Goal: Information Seeking & Learning: Learn about a topic

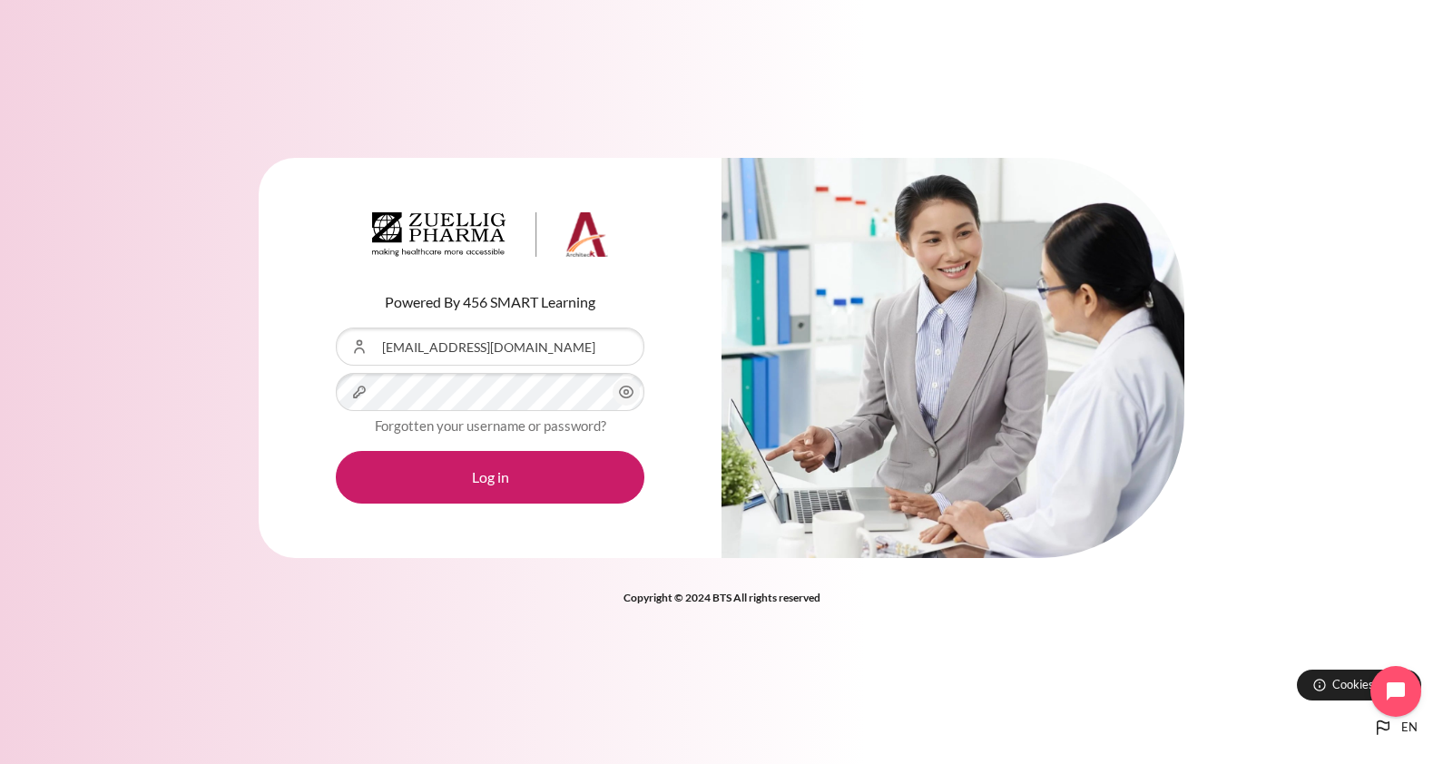
click at [632, 397] on icon "Content" at bounding box center [626, 392] width 22 height 22
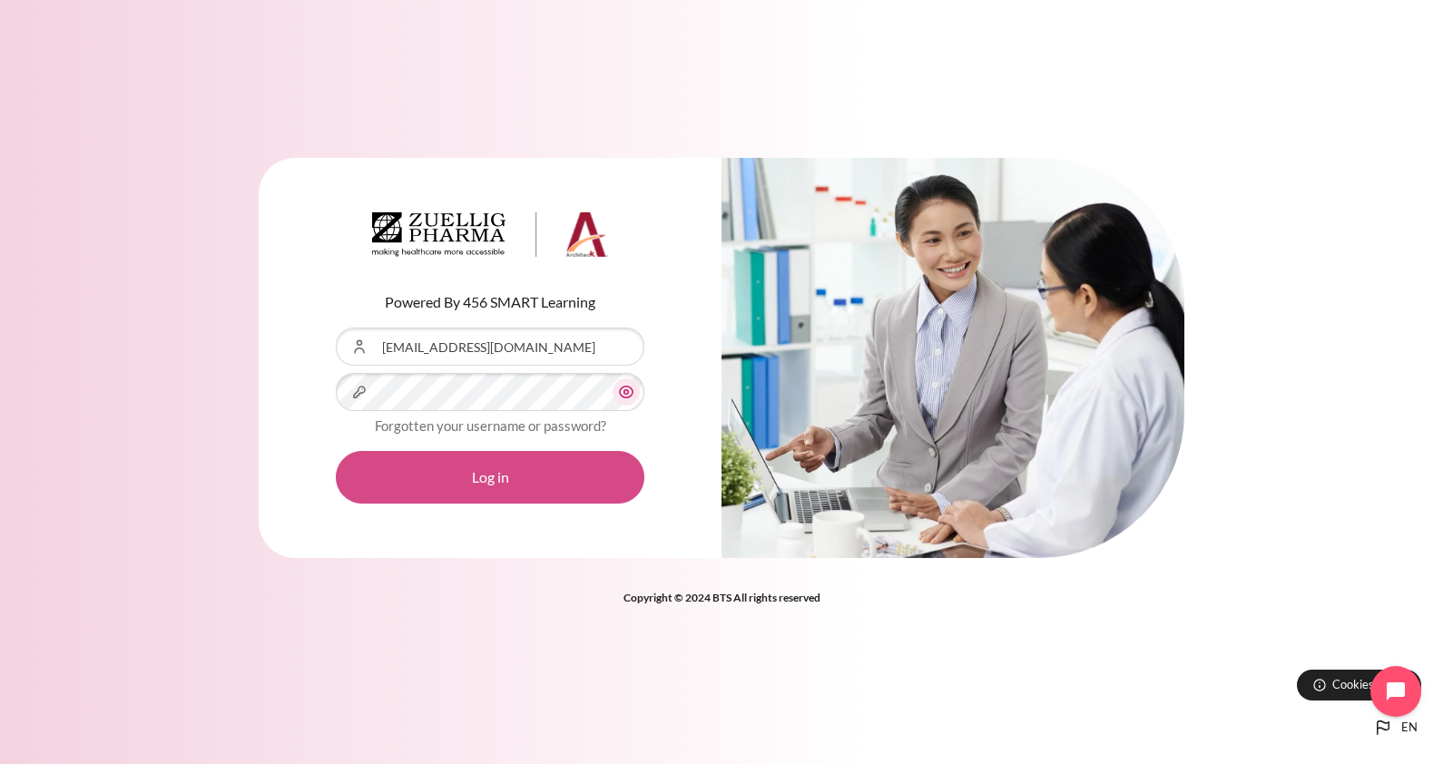
click at [507, 468] on button "Log in" at bounding box center [490, 477] width 309 height 53
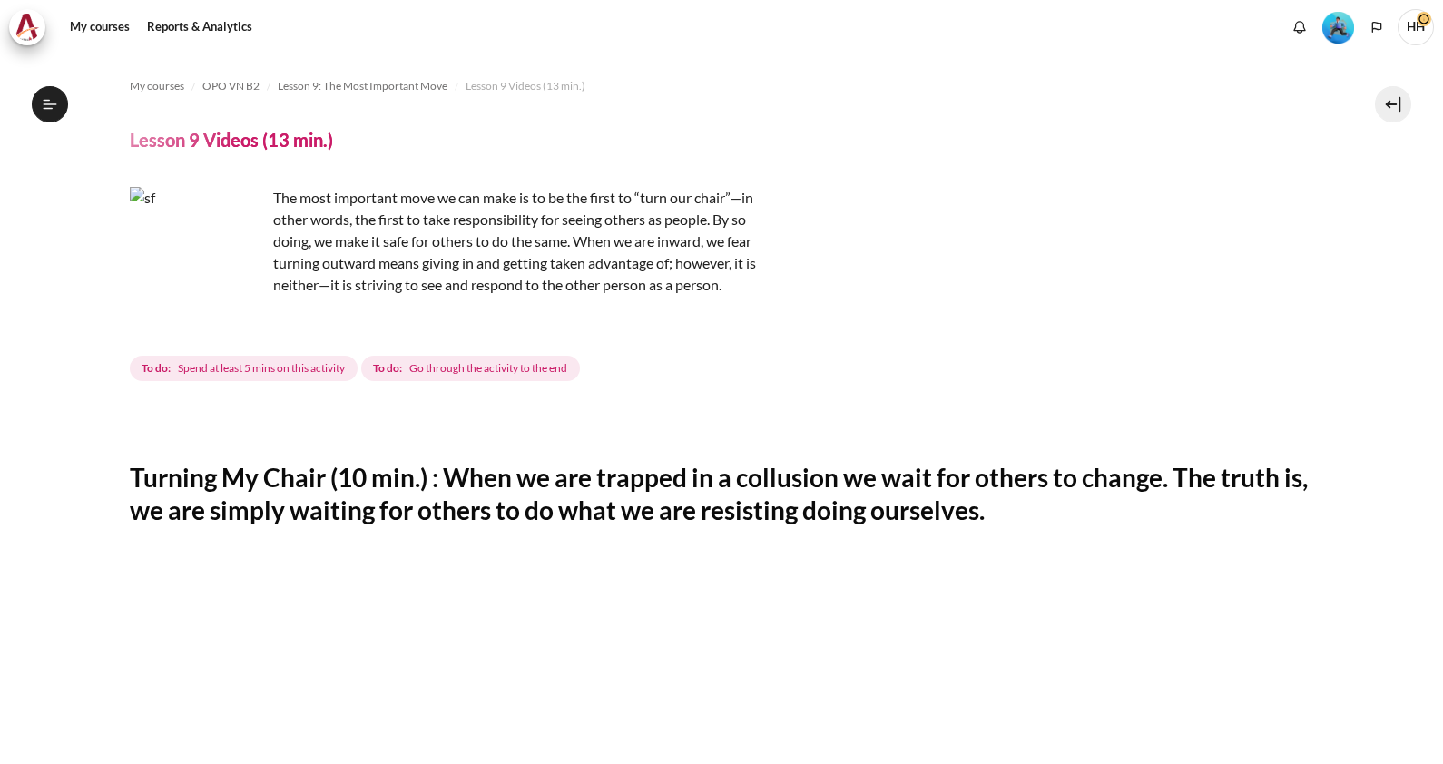
scroll to position [1342, 0]
click at [90, 24] on link "My courses" at bounding box center [100, 27] width 73 height 36
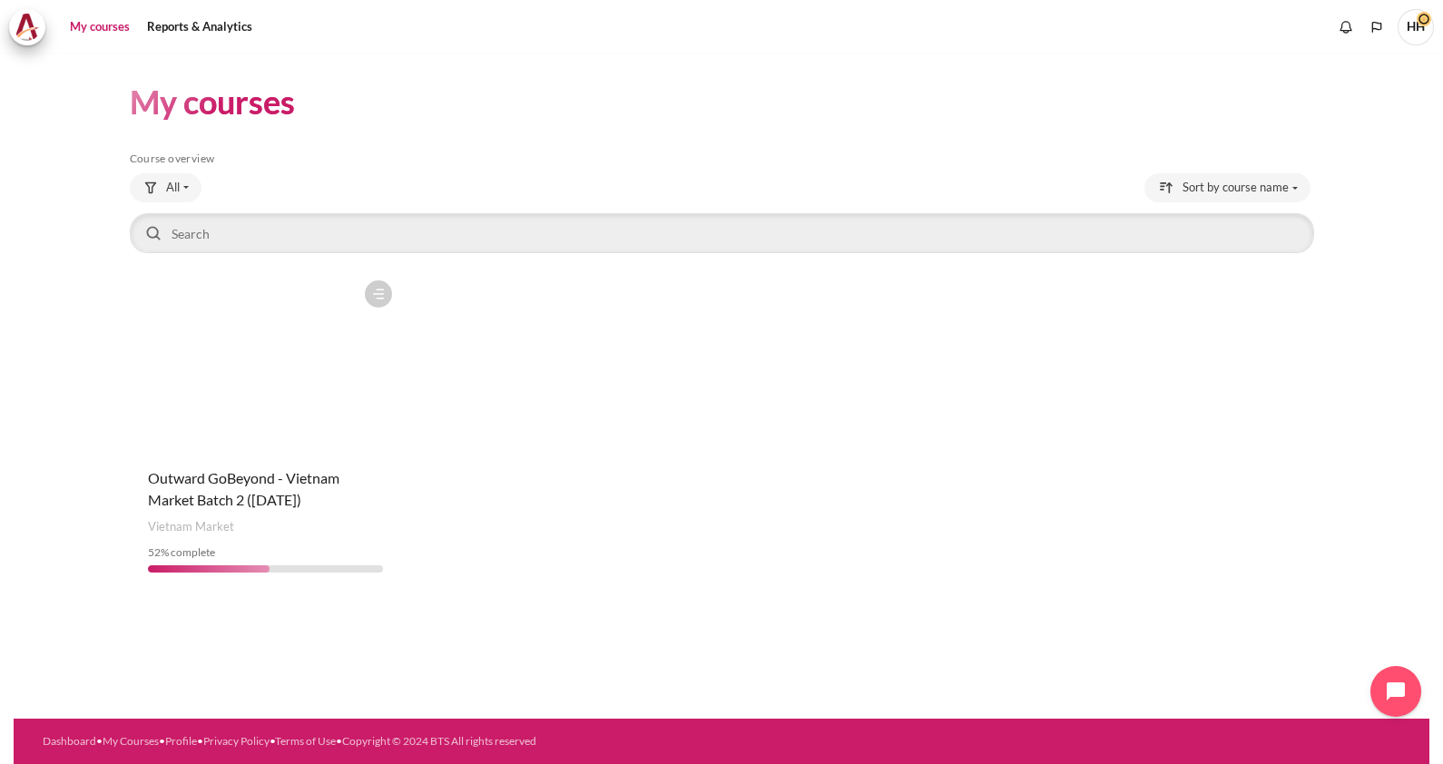
click at [218, 436] on figure "Content" at bounding box center [265, 362] width 271 height 182
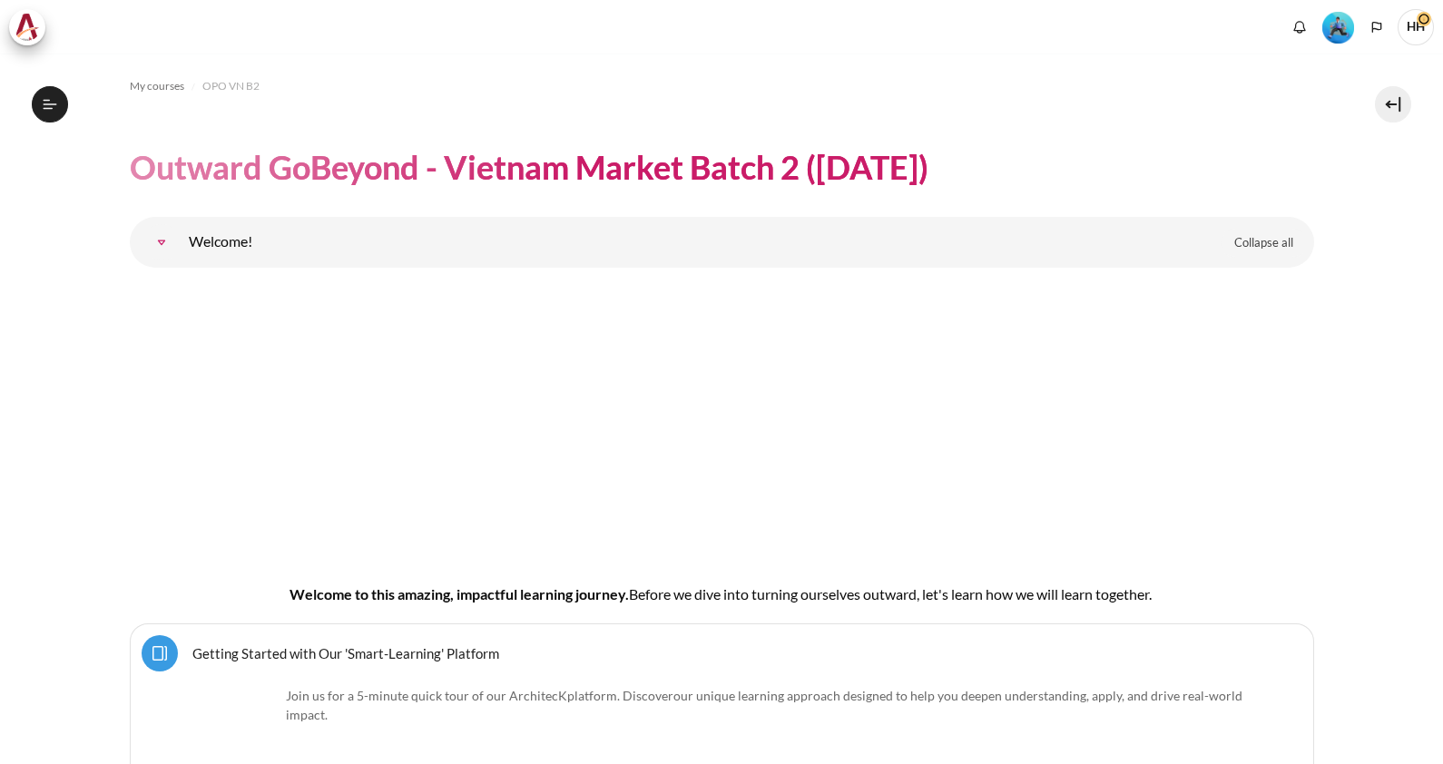
click at [180, 239] on link "Welcome!" at bounding box center [161, 242] width 36 height 36
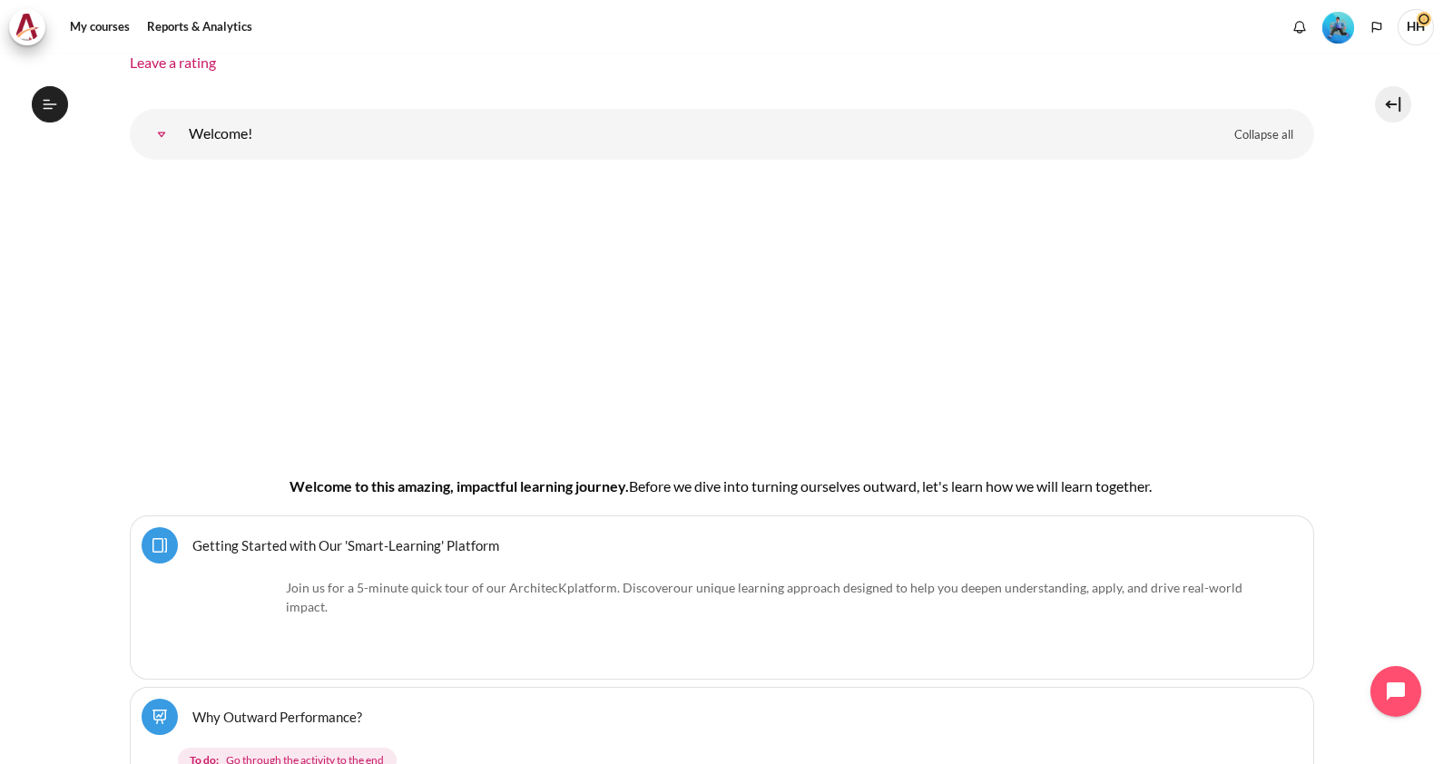
scroll to position [210, 0]
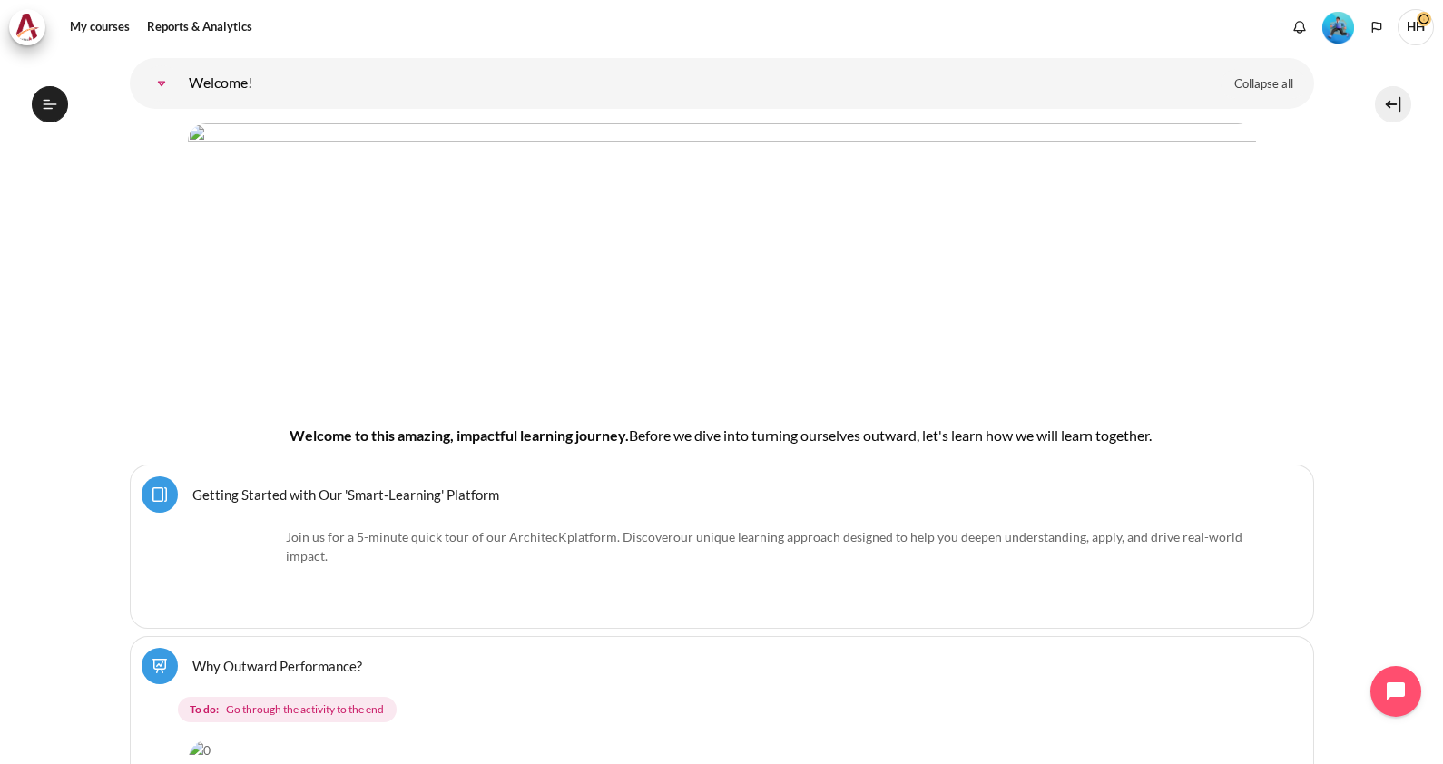
click at [445, 300] on img "Content" at bounding box center [722, 258] width 1068 height 270
click at [180, 70] on link "Welcome!" at bounding box center [161, 83] width 36 height 36
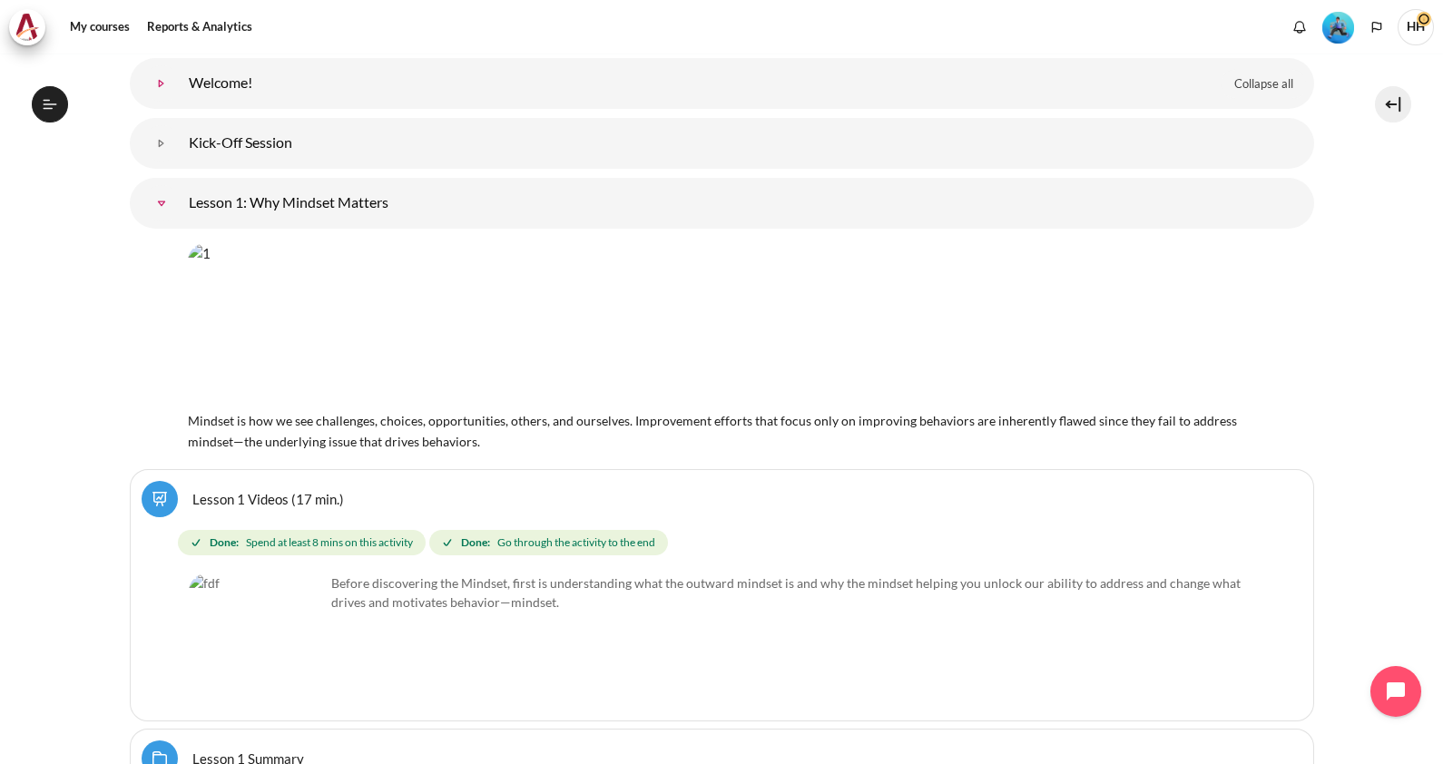
click at [180, 70] on link "Welcome!" at bounding box center [161, 83] width 36 height 36
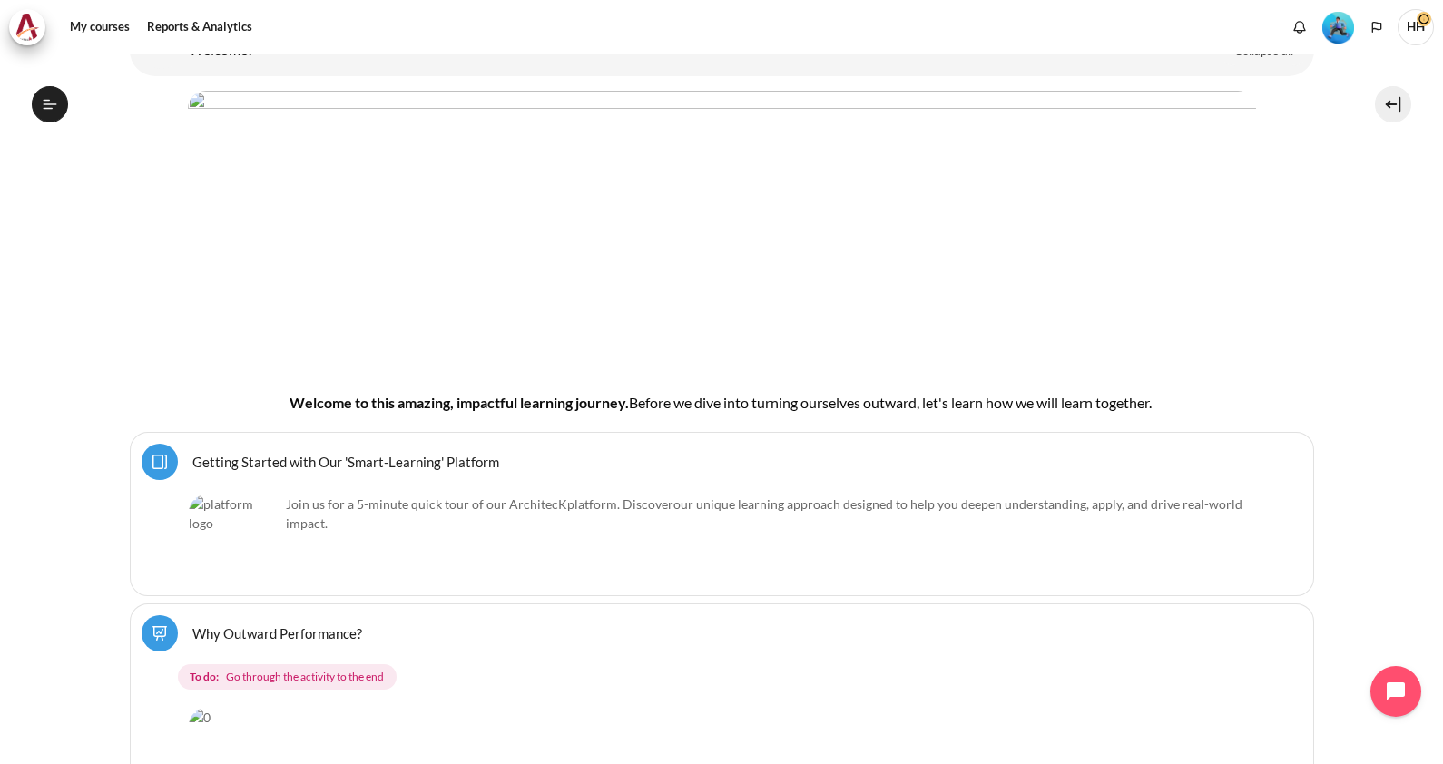
scroll to position [270, 0]
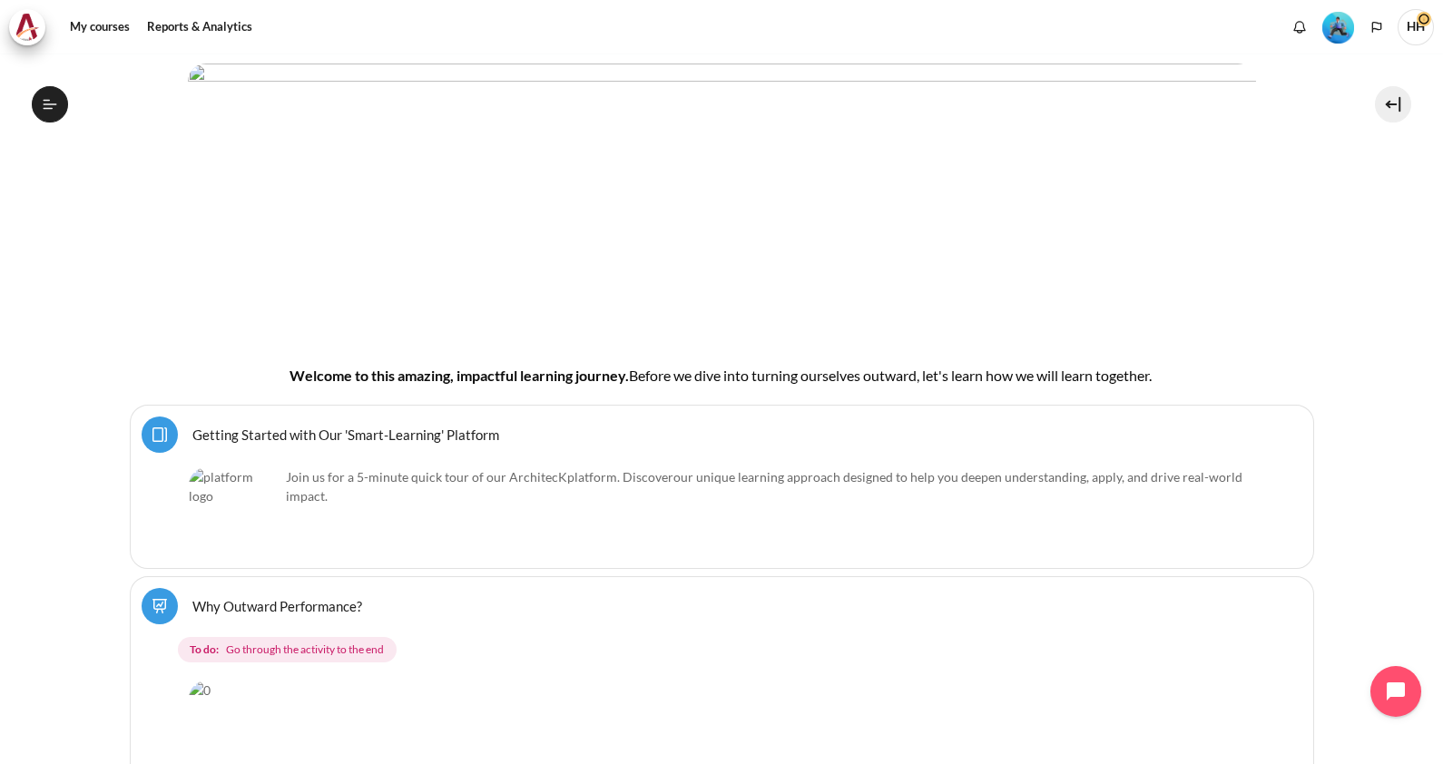
click at [373, 431] on link "Getting Started with Our 'Smart-Learning' Platform Page" at bounding box center [345, 434] width 307 height 17
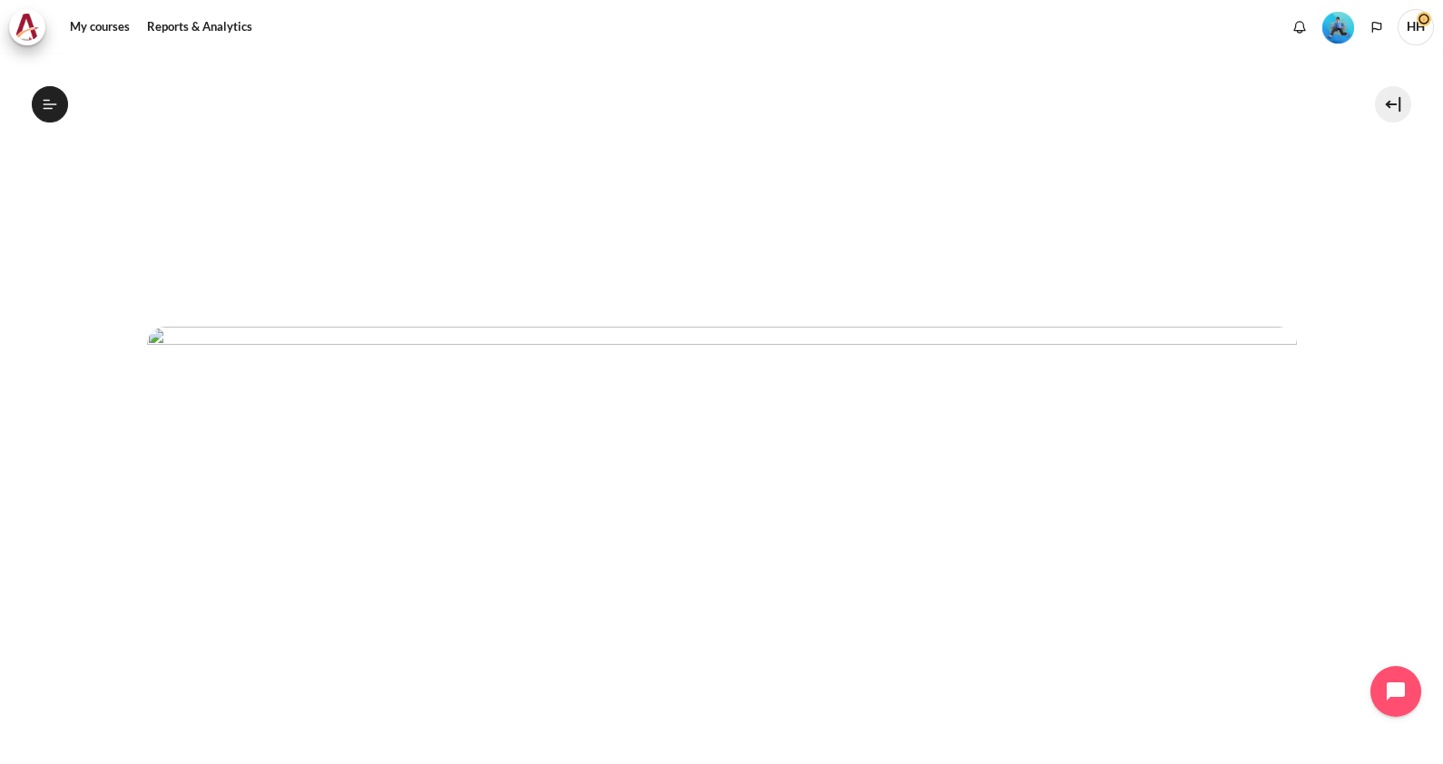
scroll to position [477, 0]
click at [103, 27] on link "My courses" at bounding box center [100, 27] width 73 height 36
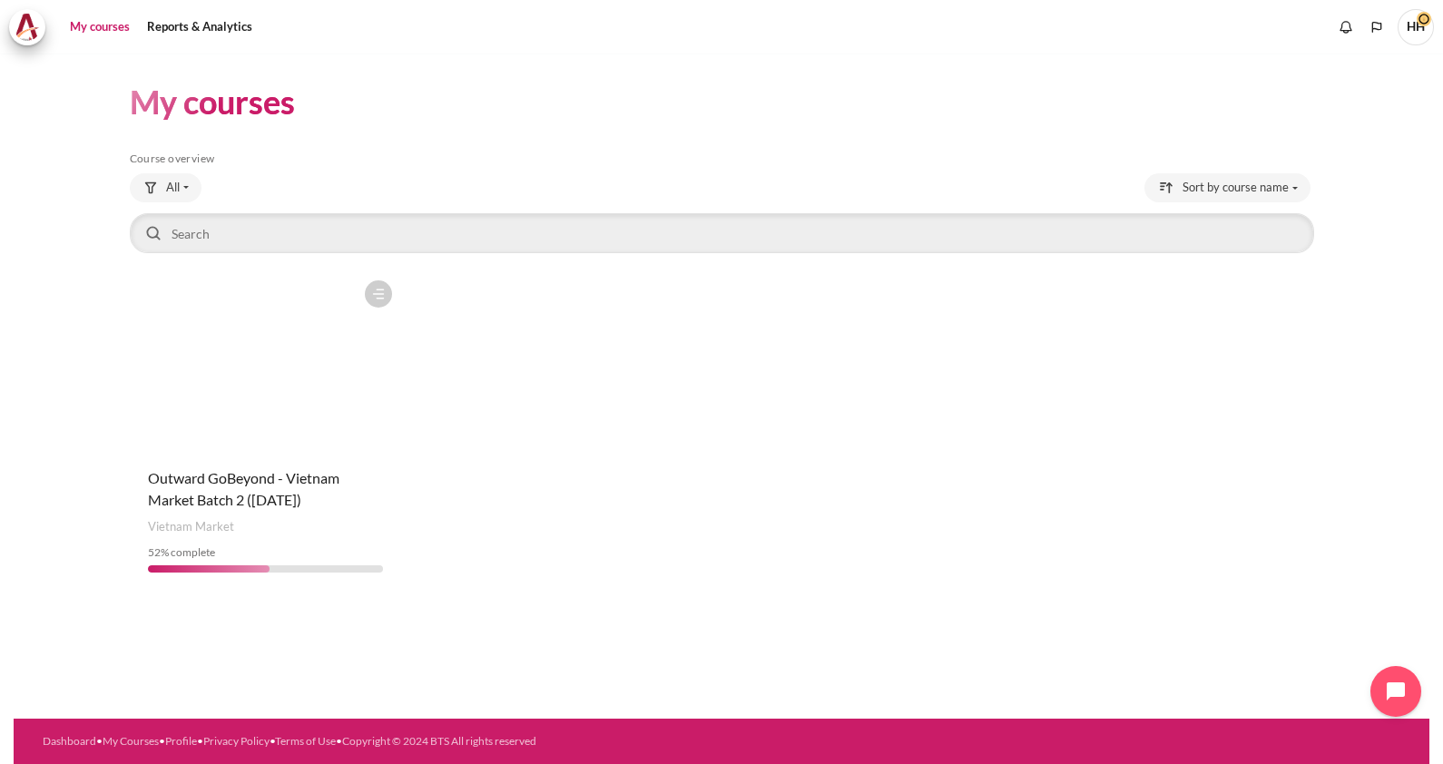
click at [204, 357] on figure "Content" at bounding box center [265, 362] width 271 height 182
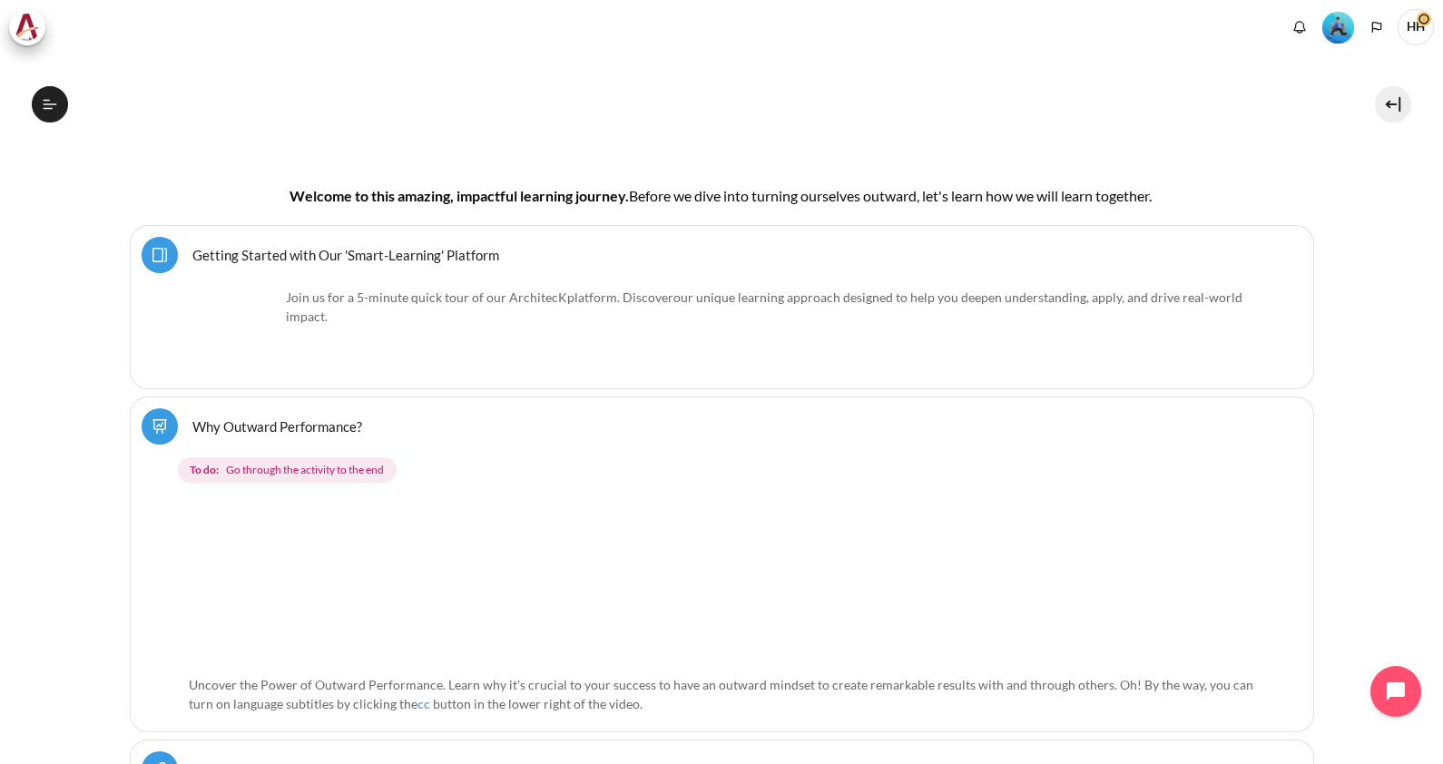
scroll to position [408, 0]
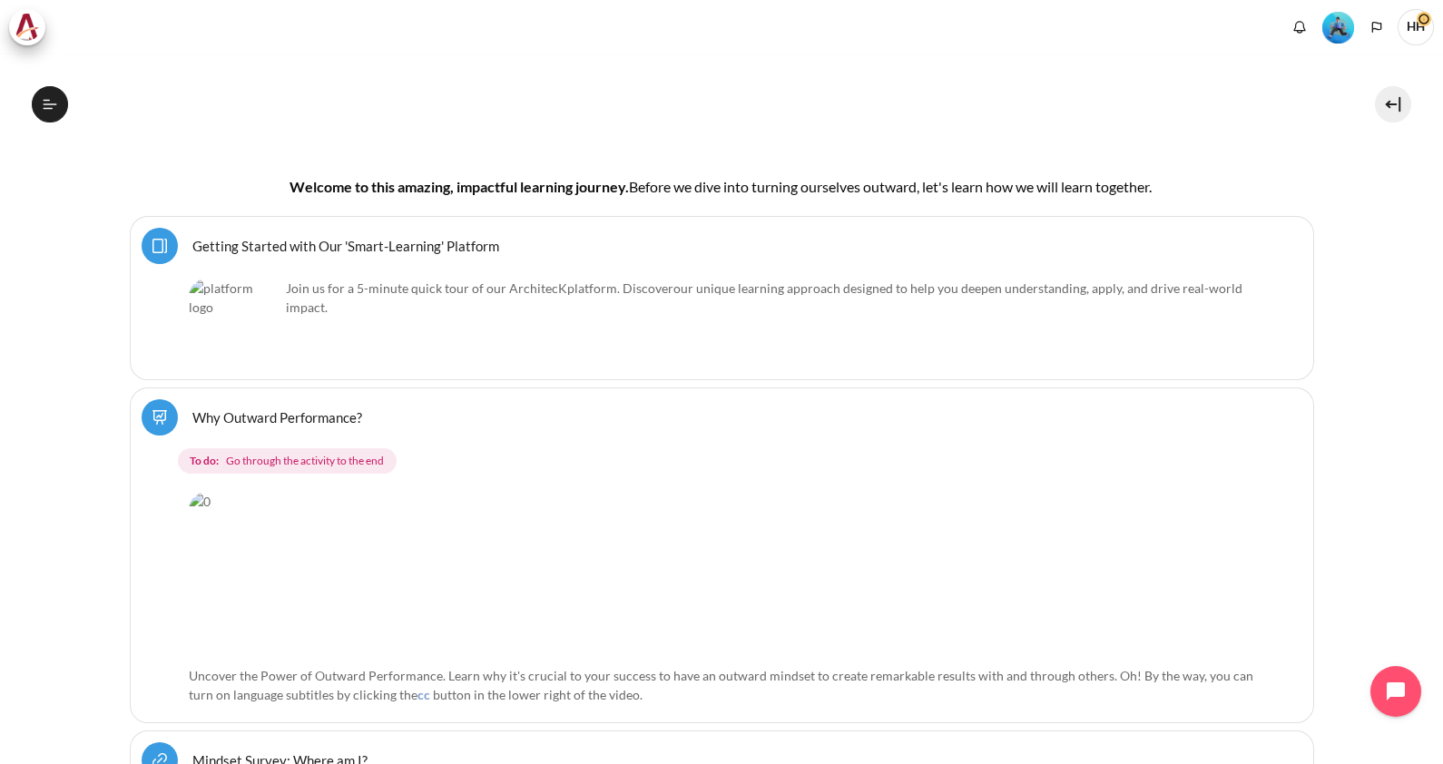
click at [268, 413] on link "Why Outward Performance? Lesson" at bounding box center [277, 416] width 170 height 17
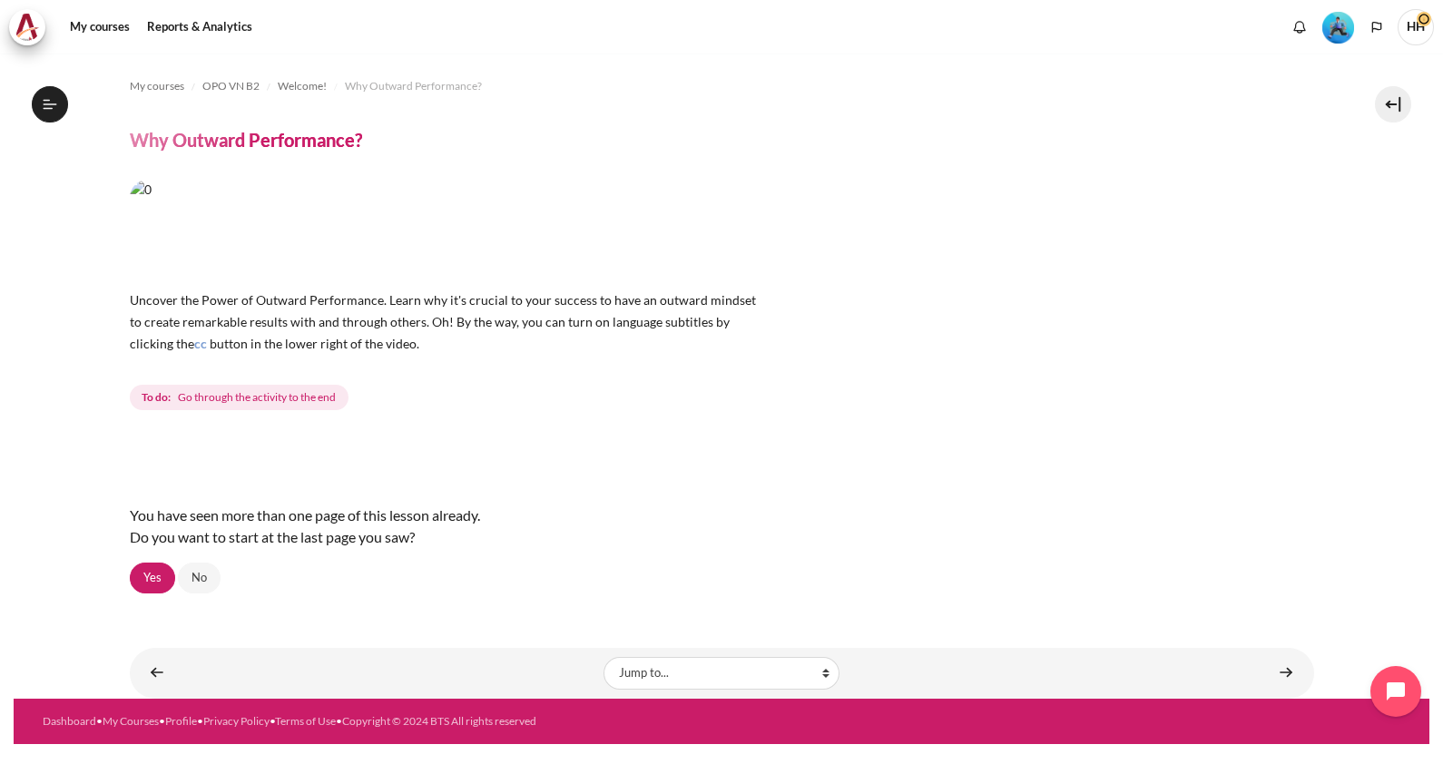
click at [353, 313] on p "Uncover the Power of Outward Performance. Learn why it's crucial to your succes…" at bounding box center [447, 321] width 635 height 65
click at [1343, 328] on section "My courses OPO VN B2 Welcome! Why Outward Performance? Why Outward Performance?…" at bounding box center [722, 376] width 1416 height 645
click at [159, 578] on link "Yes" at bounding box center [152, 578] width 45 height 31
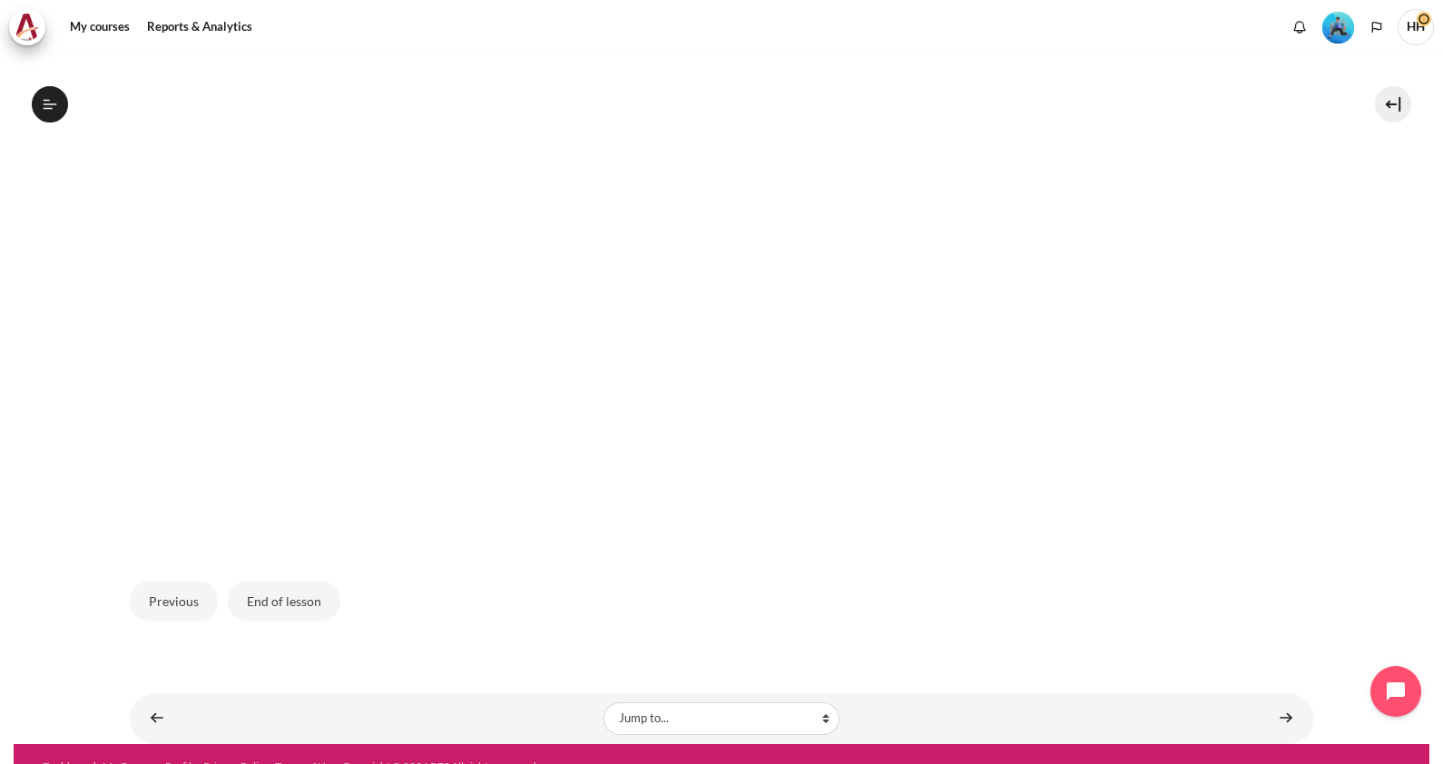
scroll to position [686, 0]
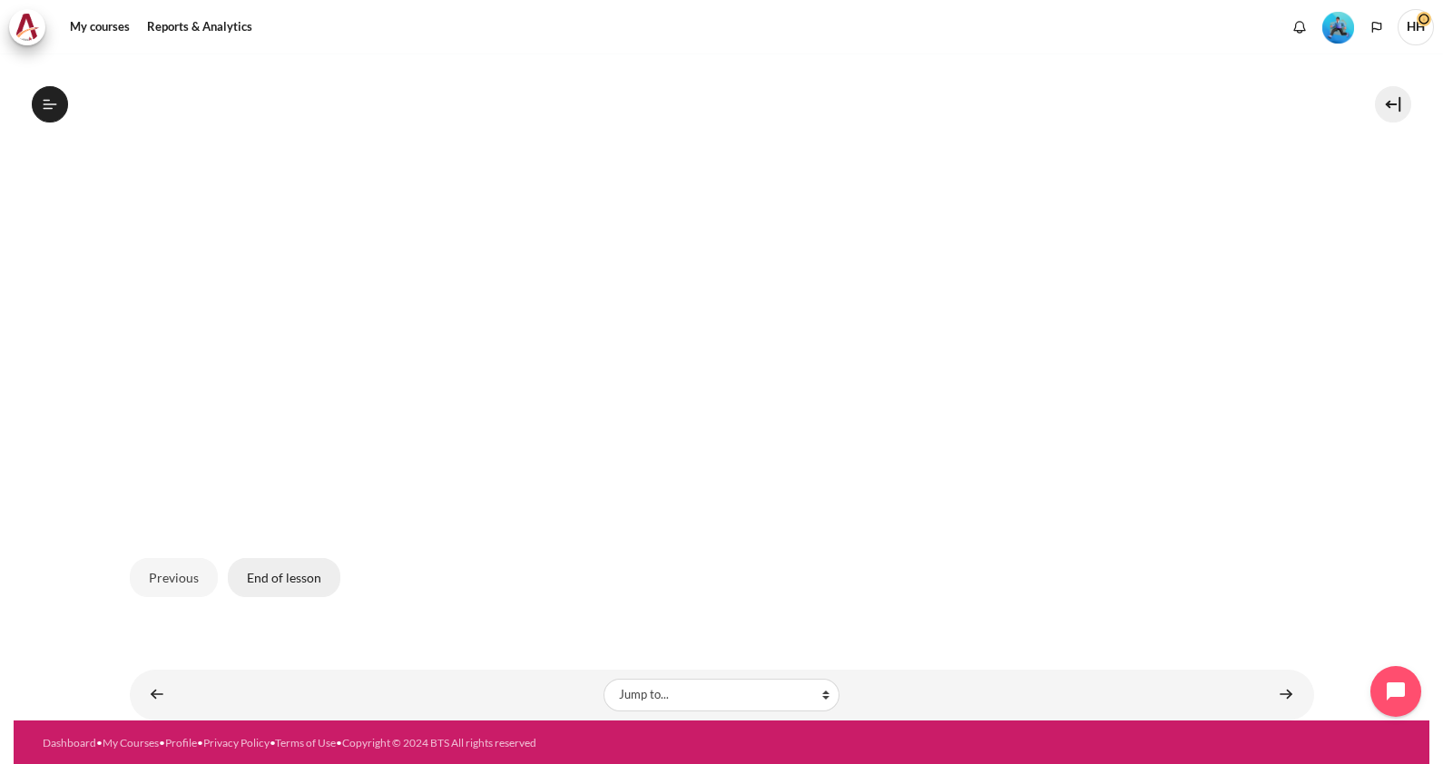
click at [272, 585] on button "End of lesson" at bounding box center [284, 577] width 113 height 38
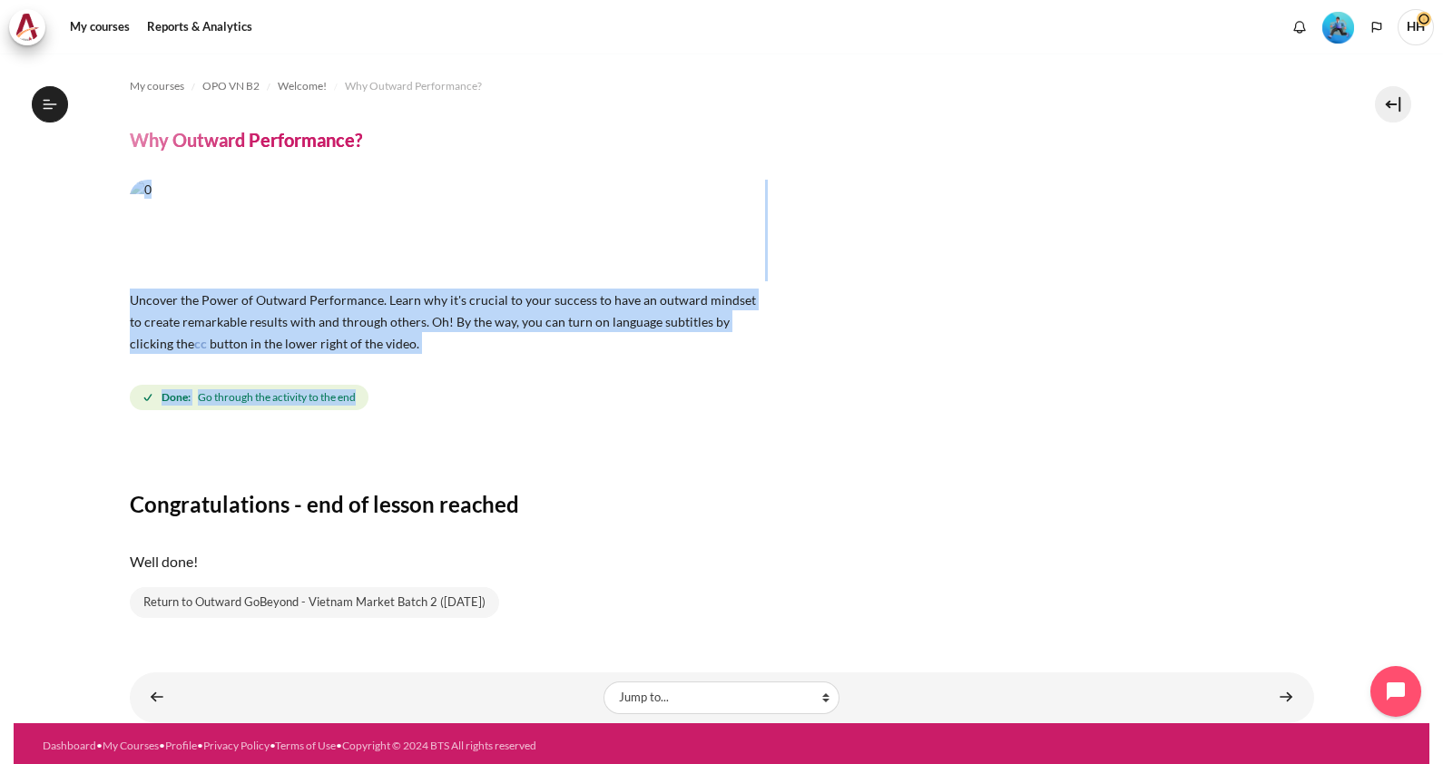
drag, startPoint x: 1430, startPoint y: 369, endPoint x: 1384, endPoint y: 193, distance: 181.8
click at [1384, 193] on div "My courses OPO VN B2 Welcome! Why Outward Performance? Why Outward Performance?…" at bounding box center [721, 409] width 1443 height 711
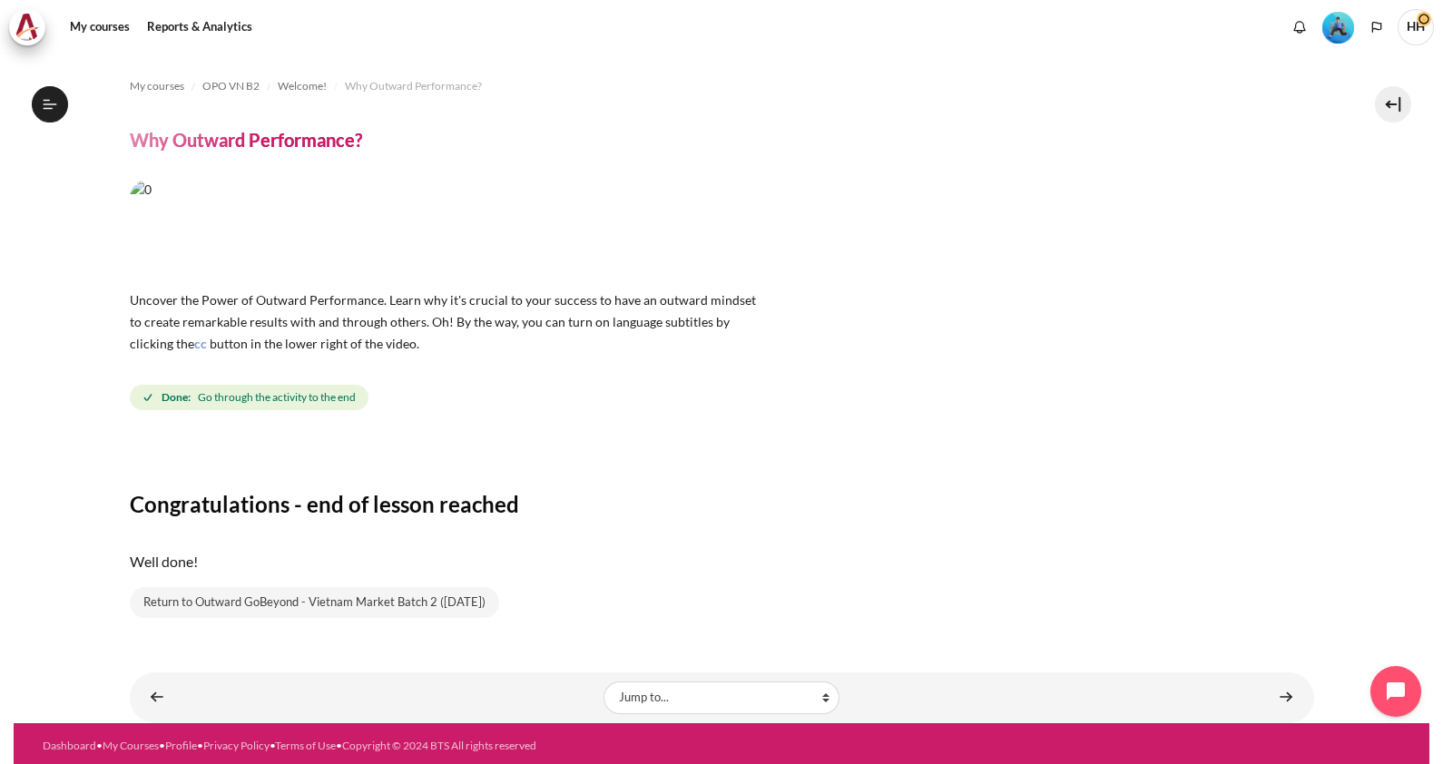
click at [737, 445] on div "Content" at bounding box center [722, 452] width 1185 height 22
click at [91, 20] on link "My courses" at bounding box center [100, 27] width 73 height 36
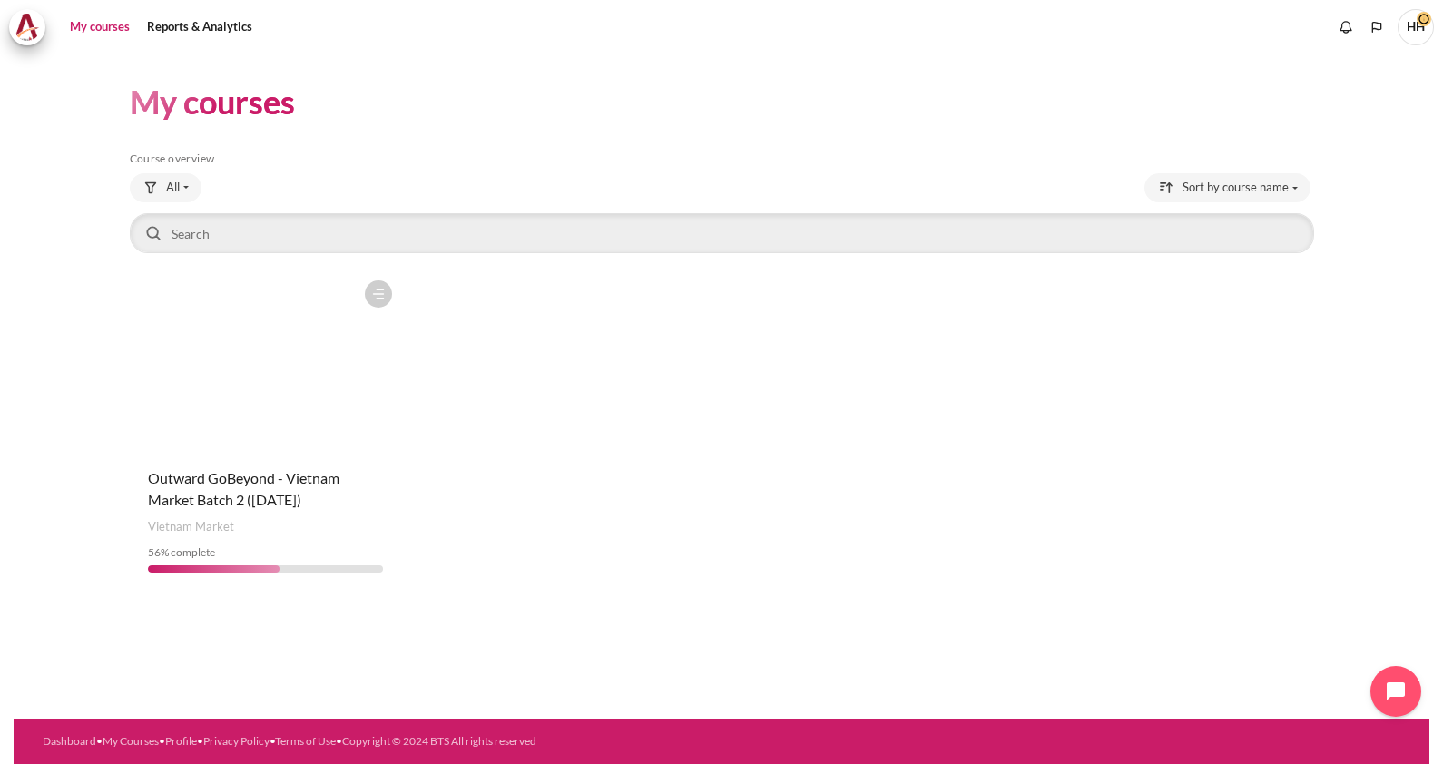
click at [221, 365] on figure "Content" at bounding box center [265, 362] width 271 height 182
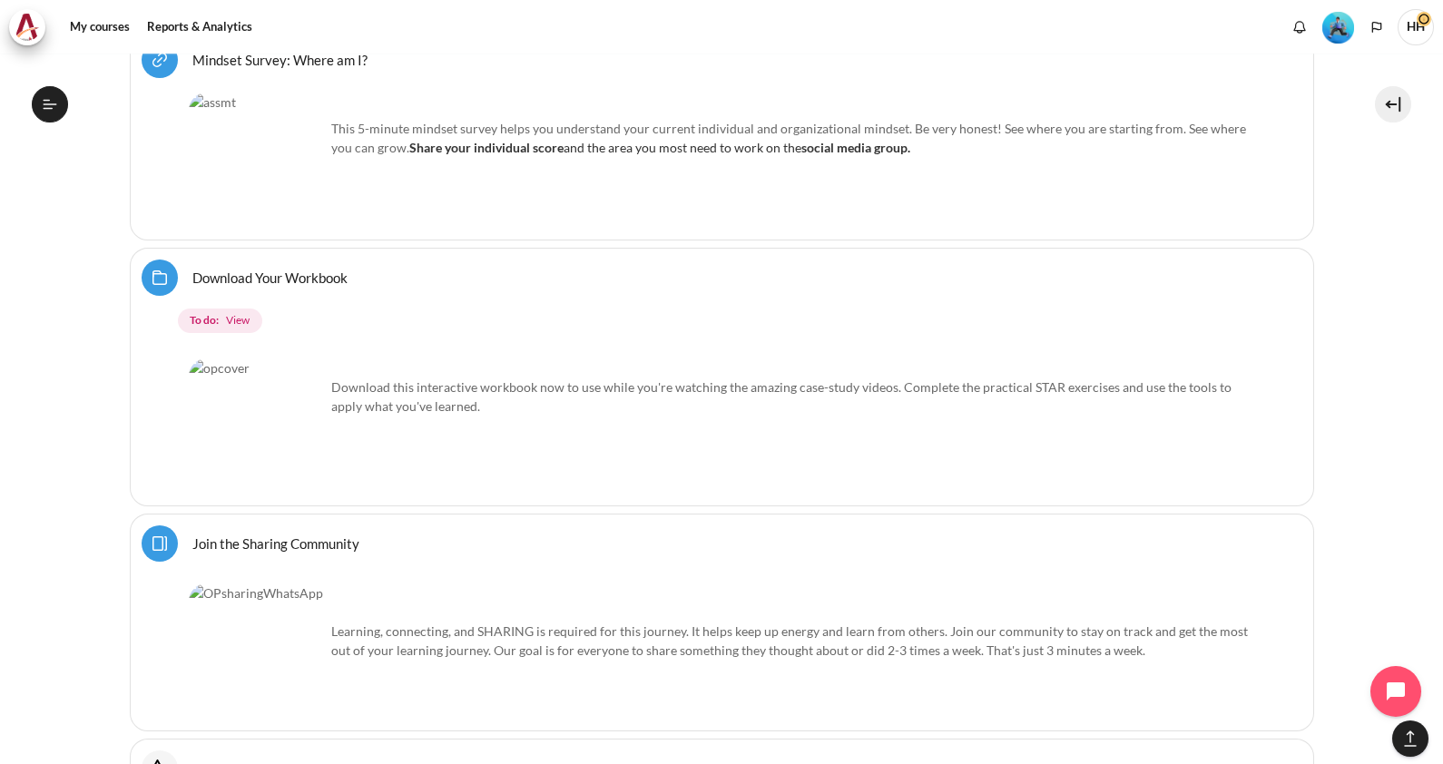
scroll to position [1160, 0]
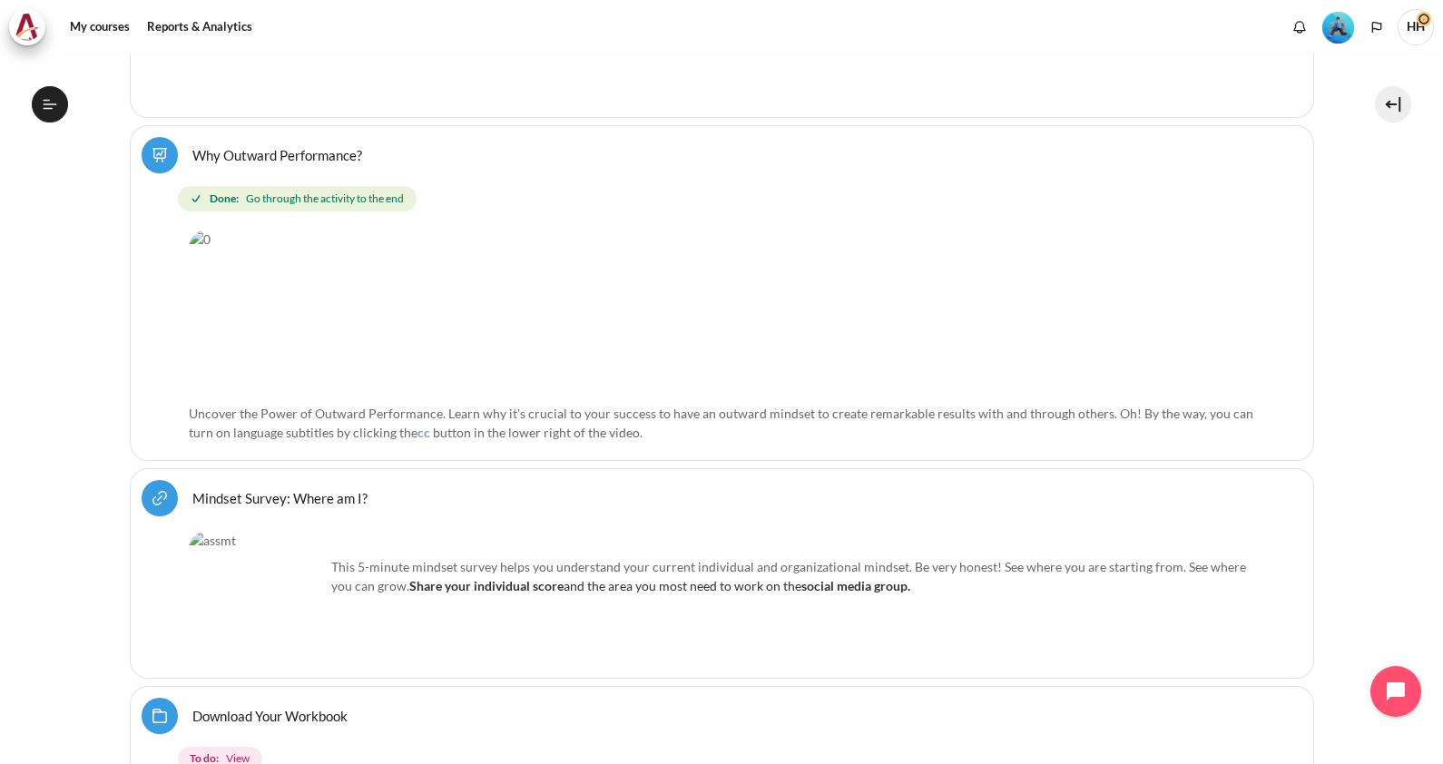
scroll to position [797, 0]
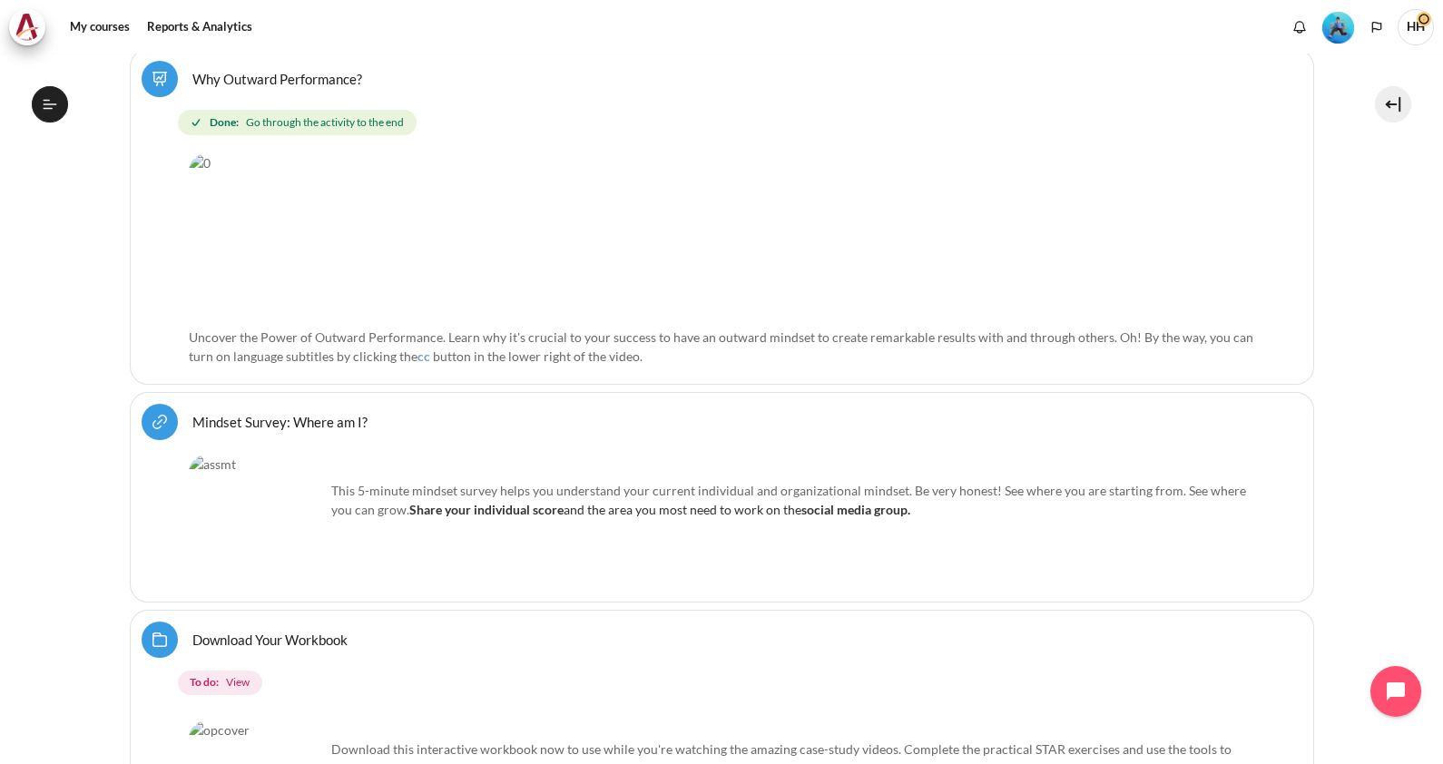
click at [263, 418] on link "Mindset Survey: Where am I? URL" at bounding box center [279, 421] width 175 height 17
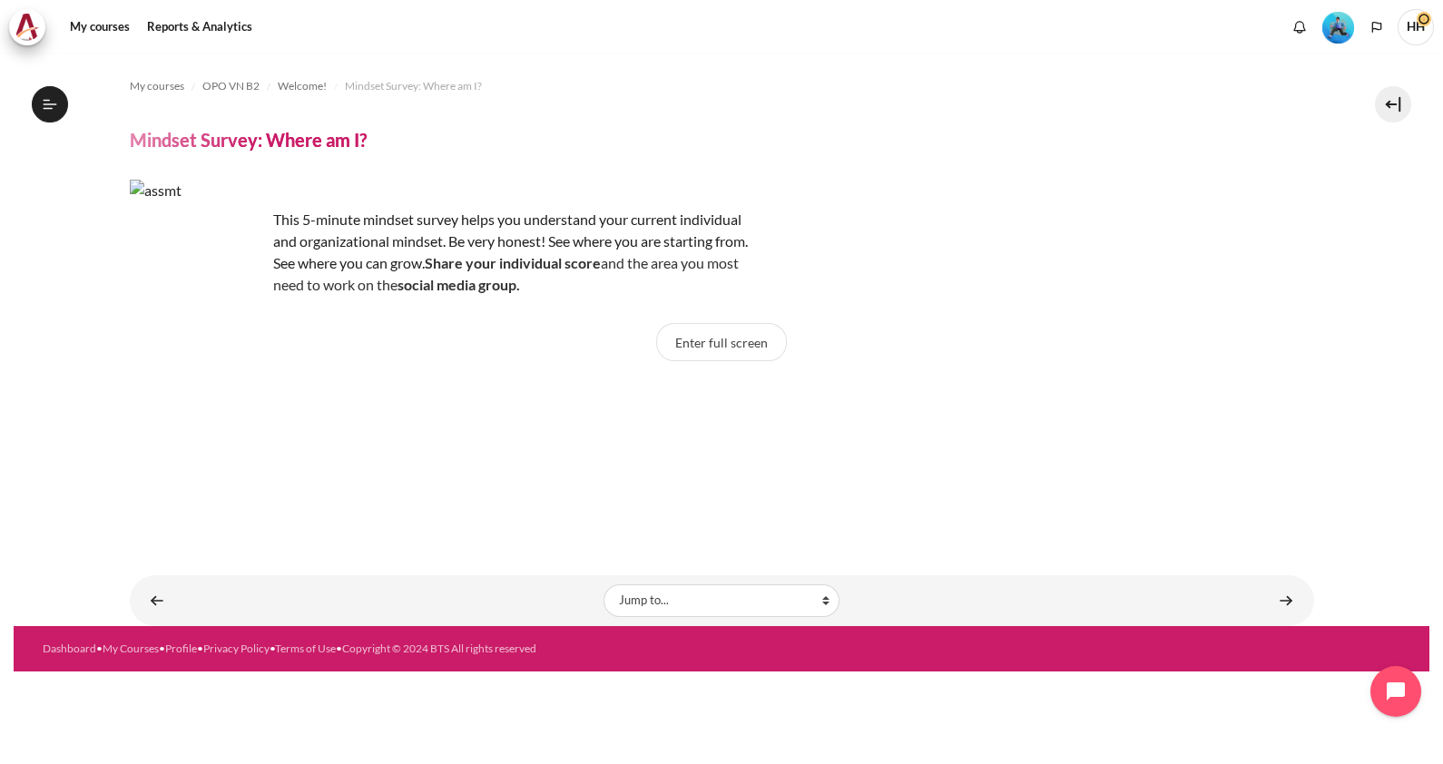
click at [383, 263] on p "This 5-minute mindset survey helps you understand your current individual and o…" at bounding box center [447, 252] width 635 height 87
click at [480, 285] on strong "social media group." at bounding box center [459, 284] width 123 height 17
click at [1007, 413] on div "Enter full screen Click on <a href="https://arbingerinstitute.com/assessment/Mi…" at bounding box center [722, 422] width 1185 height 198
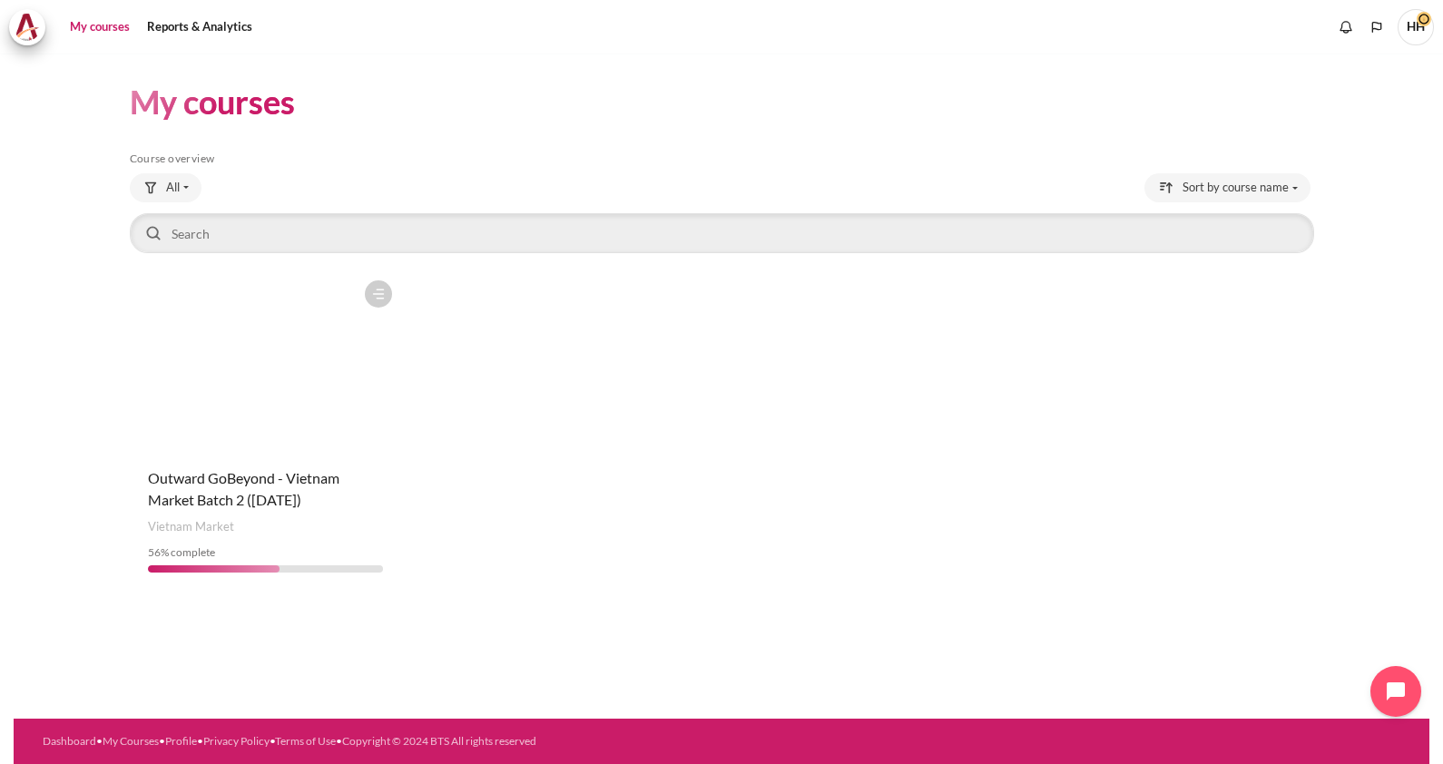
click at [192, 405] on figure "Content" at bounding box center [265, 362] width 271 height 182
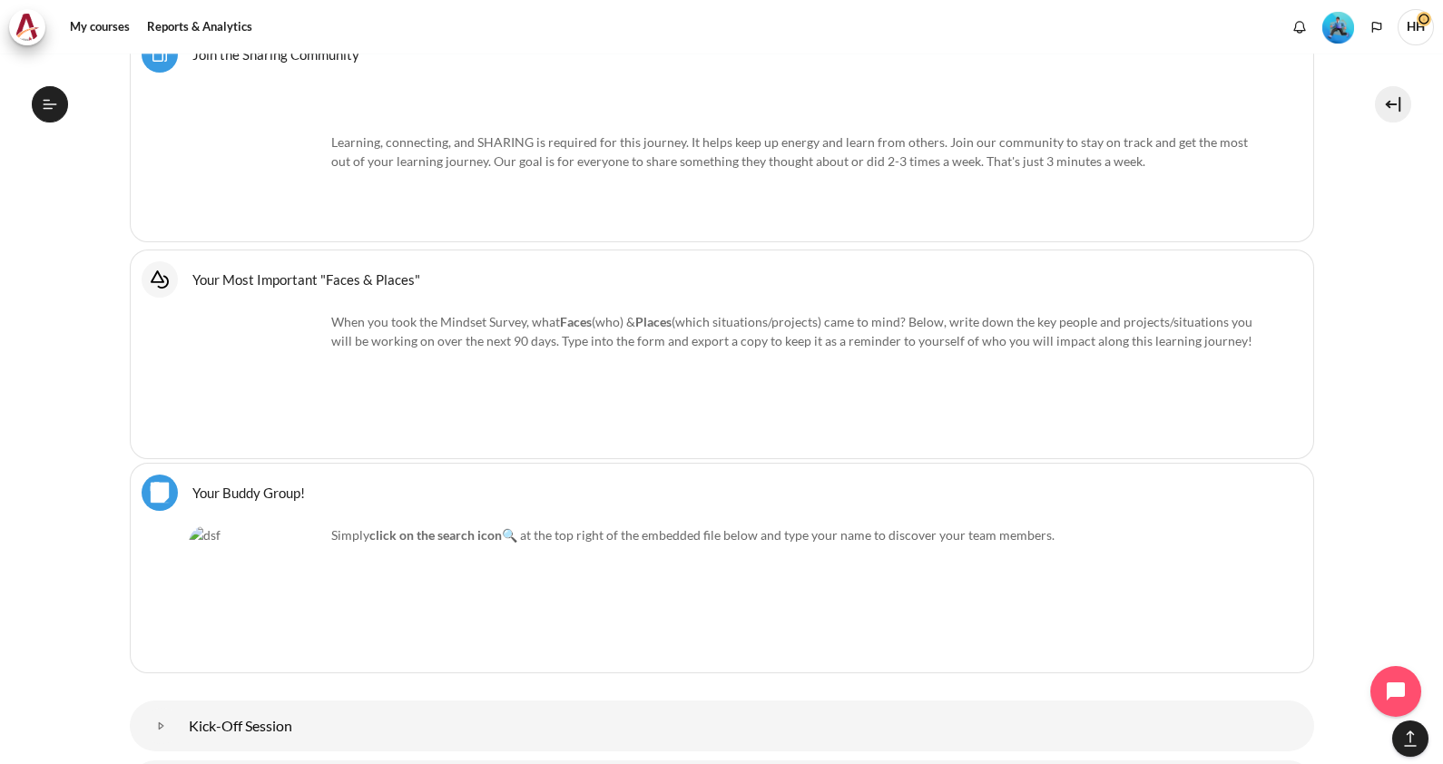
scroll to position [1684, 0]
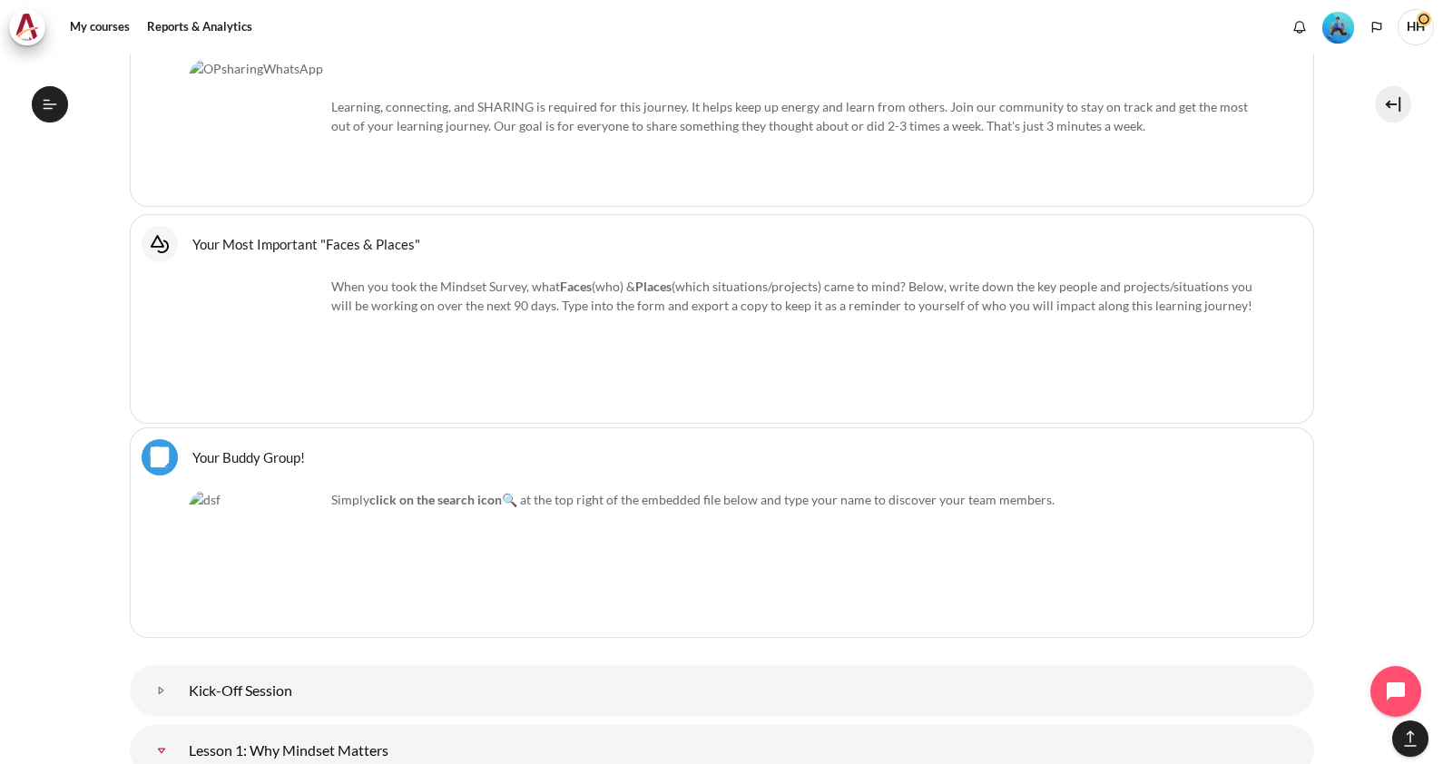
click at [209, 448] on link "Your Buddy Group! File" at bounding box center [248, 456] width 113 height 17
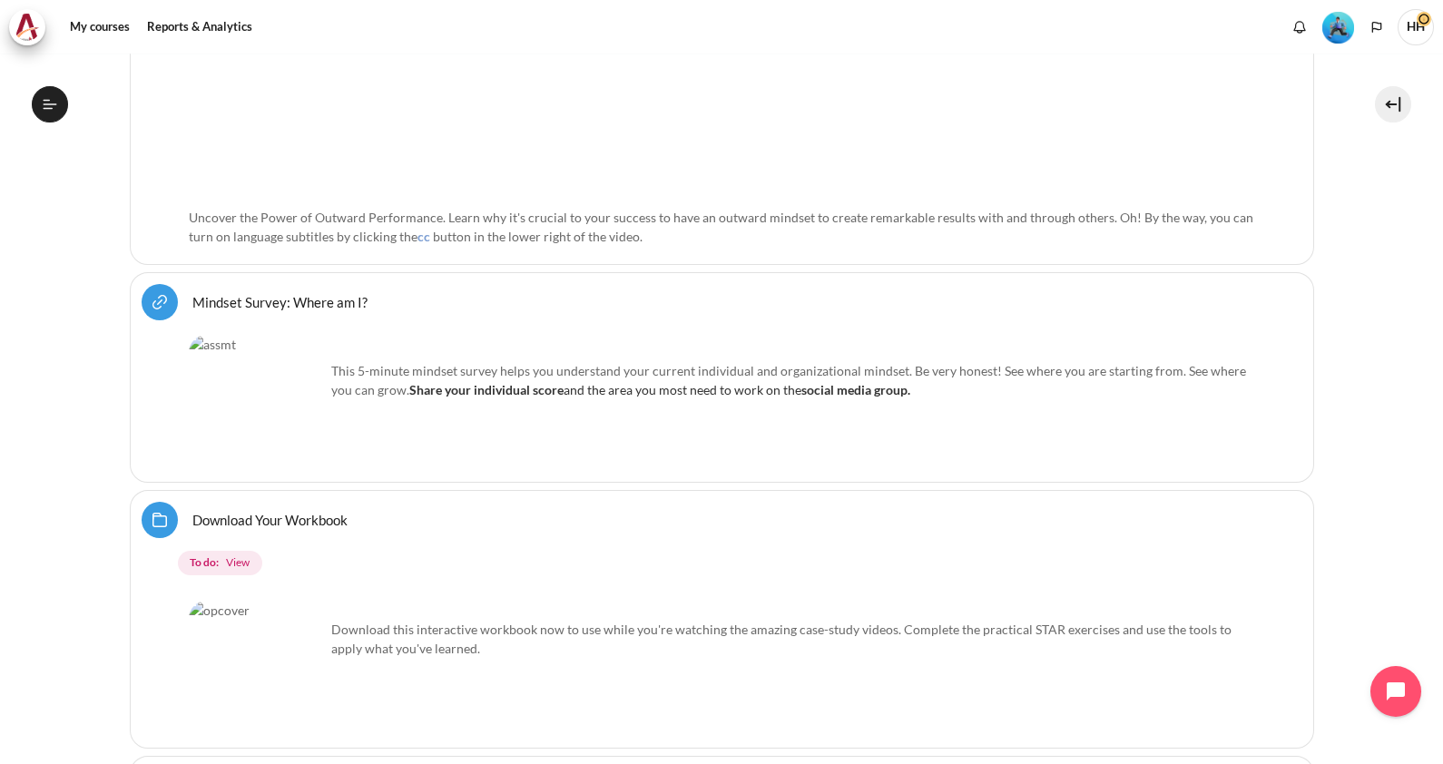
scroll to position [968, 0]
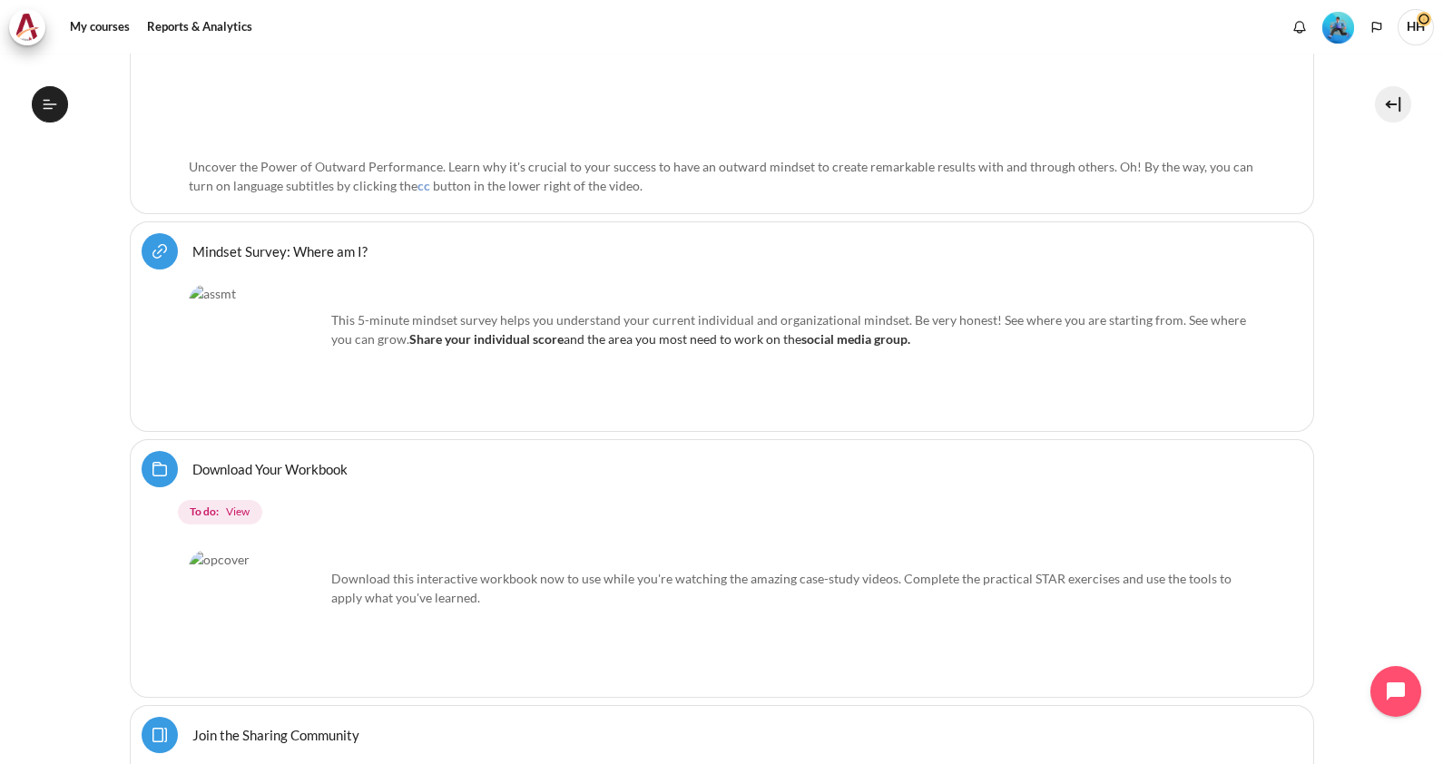
click at [231, 467] on link "Download Your Workbook Folder" at bounding box center [269, 468] width 155 height 17
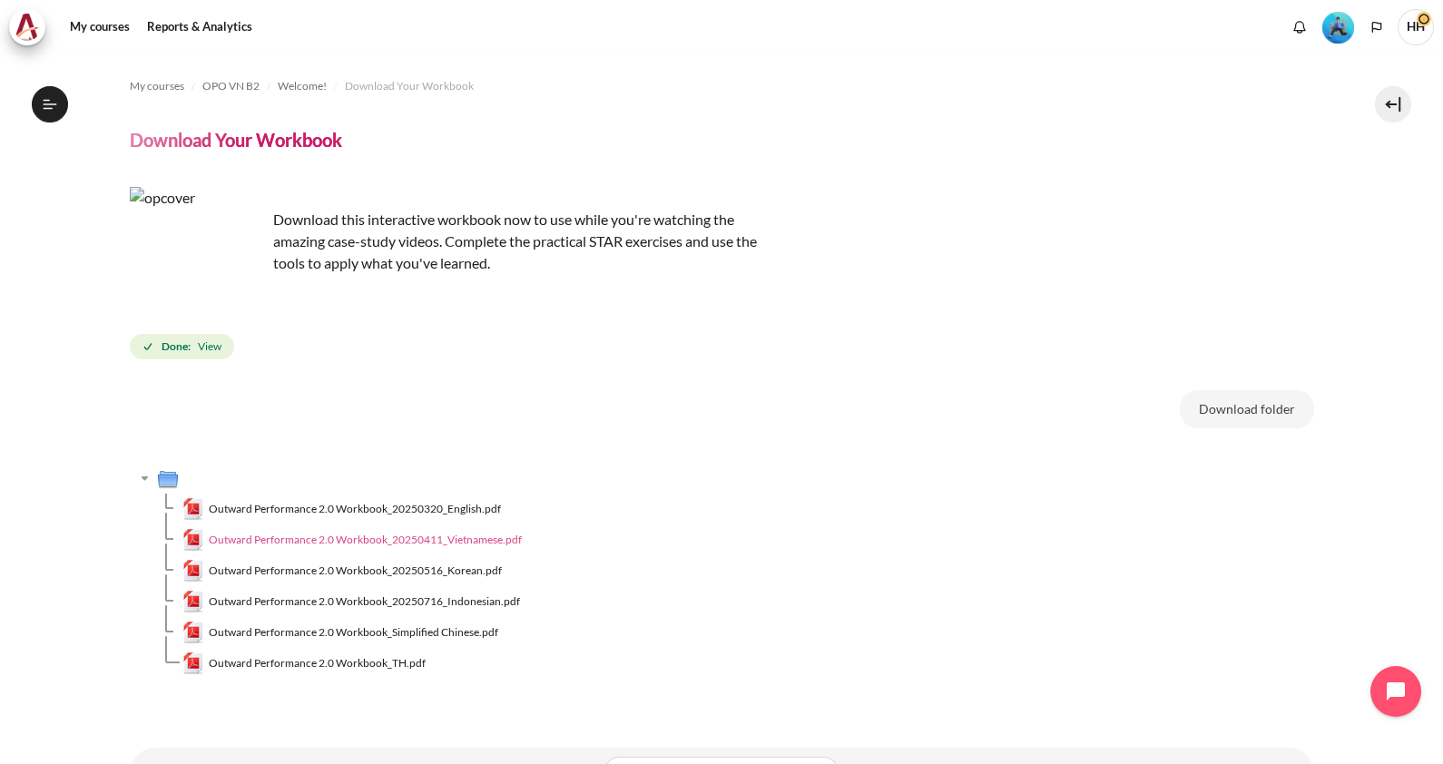
click at [351, 541] on span "Outward Performance 2.0 Workbook_20250411_Vietnamese.pdf" at bounding box center [365, 540] width 313 height 16
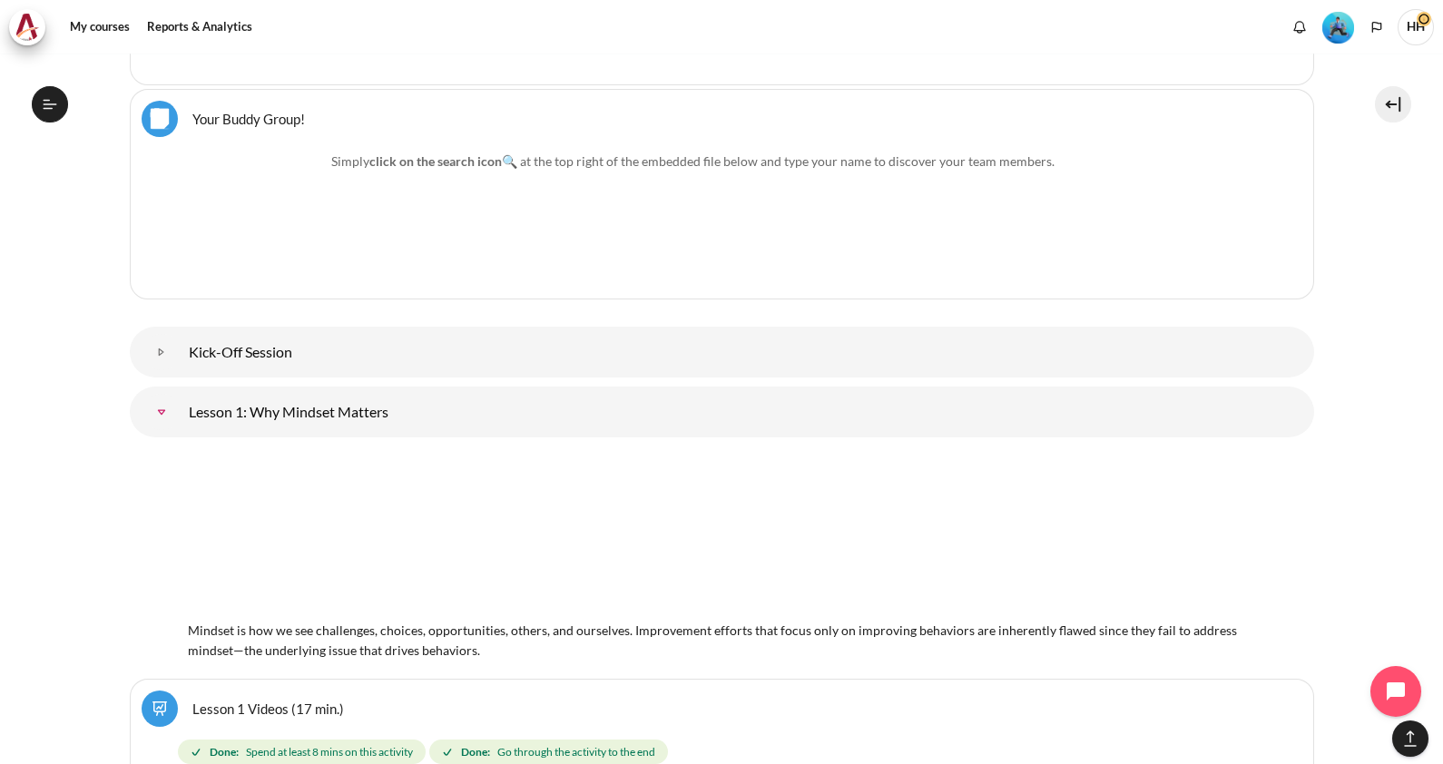
scroll to position [1969, 0]
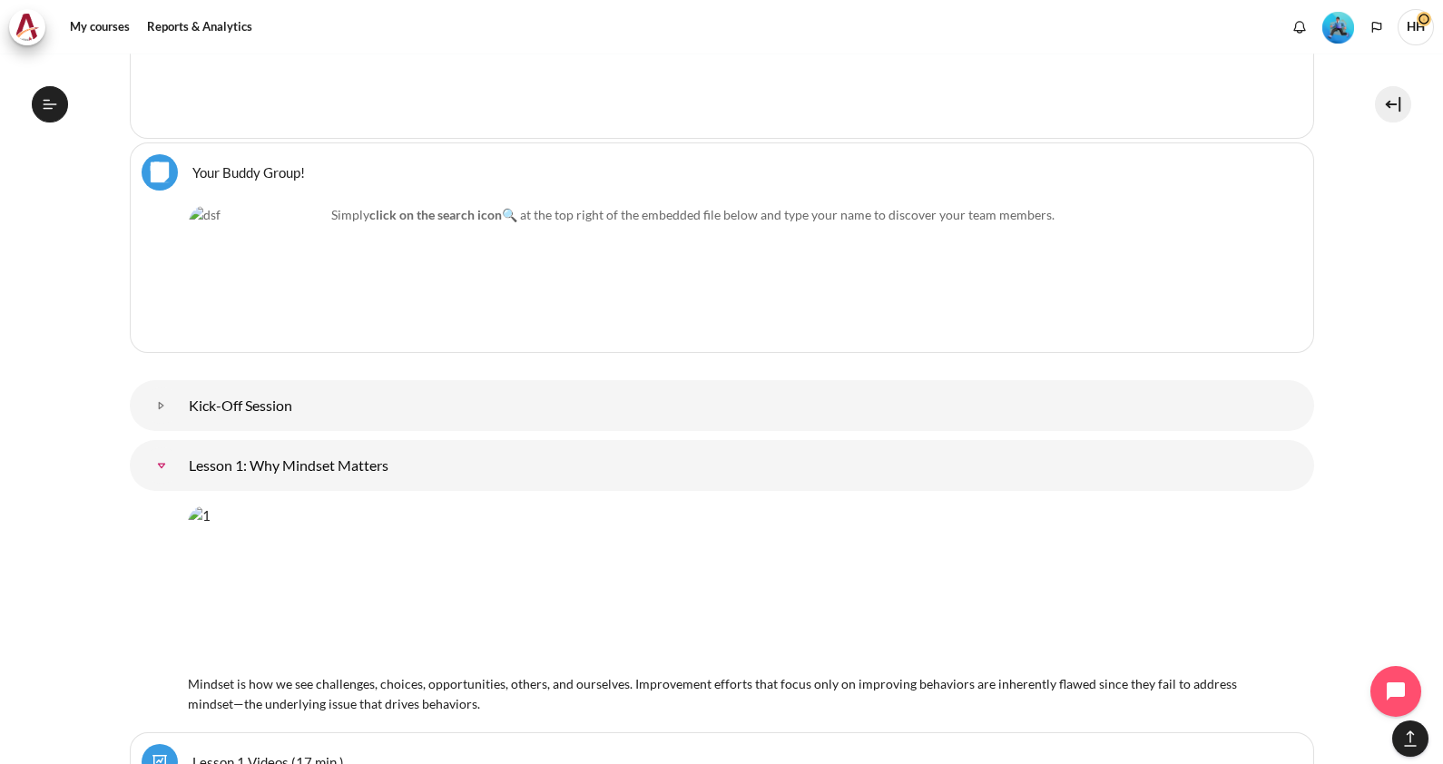
click at [180, 465] on link "Lesson 1: Why Mindset Matters" at bounding box center [161, 465] width 36 height 36
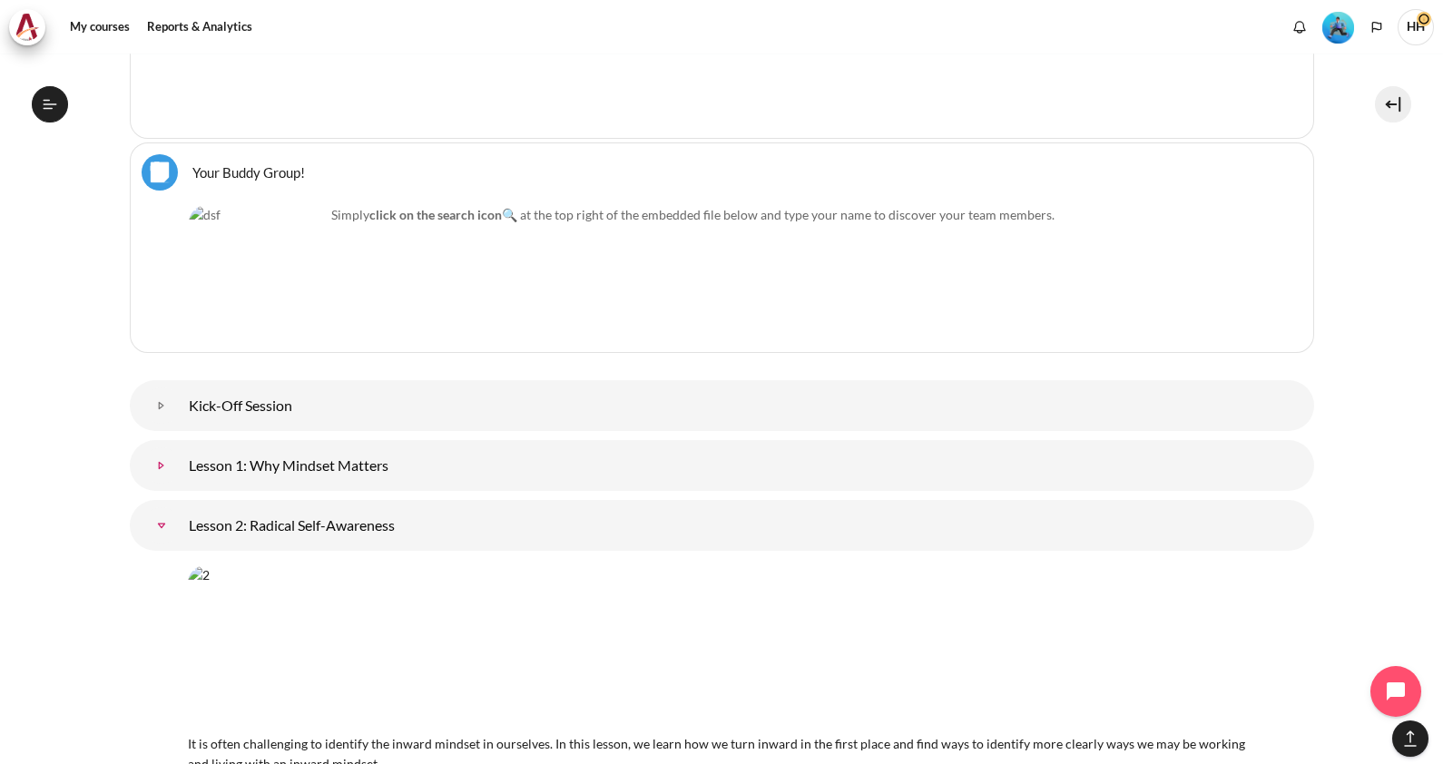
click at [180, 465] on link "Lesson 1: Why Mindset Matters" at bounding box center [161, 465] width 36 height 36
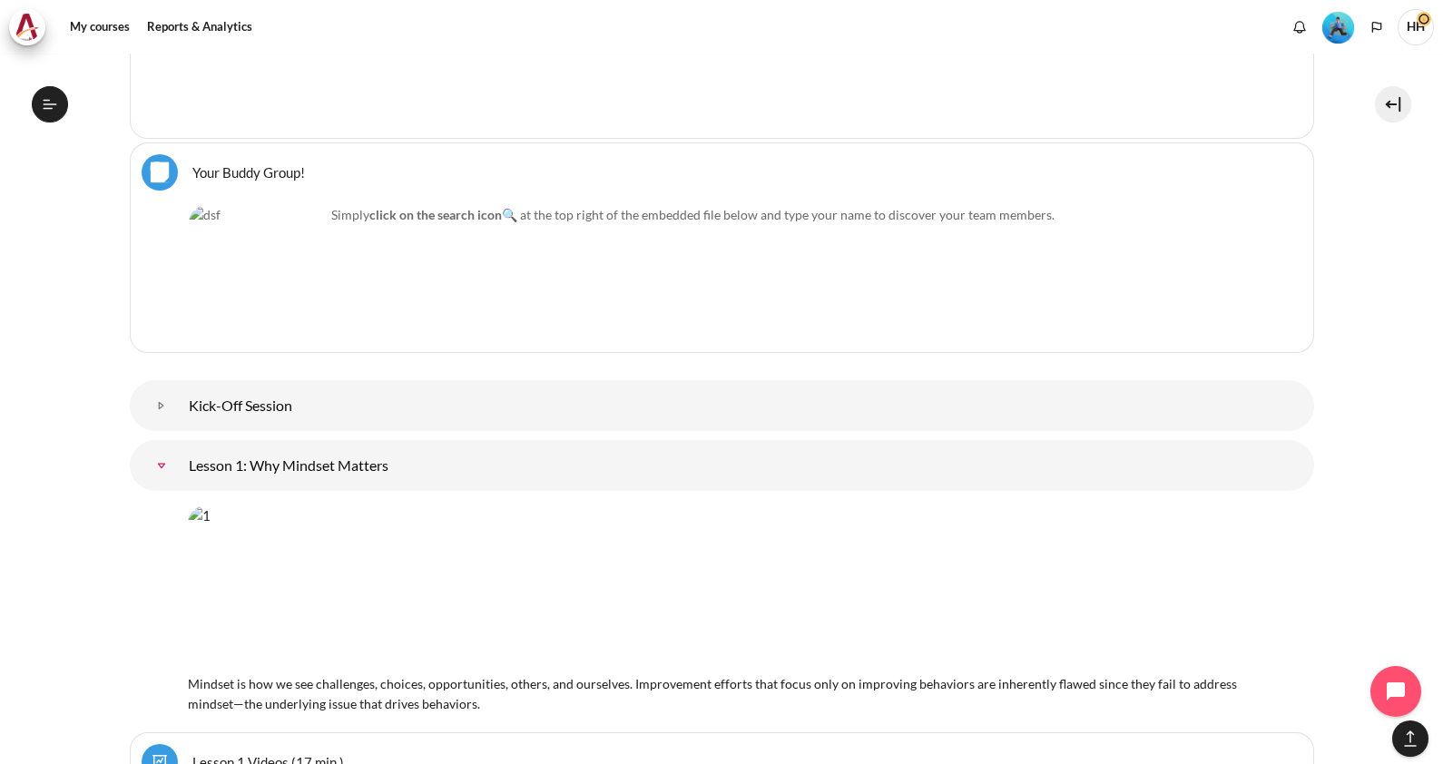
click at [180, 465] on link "Lesson 1: Why Mindset Matters" at bounding box center [161, 465] width 36 height 36
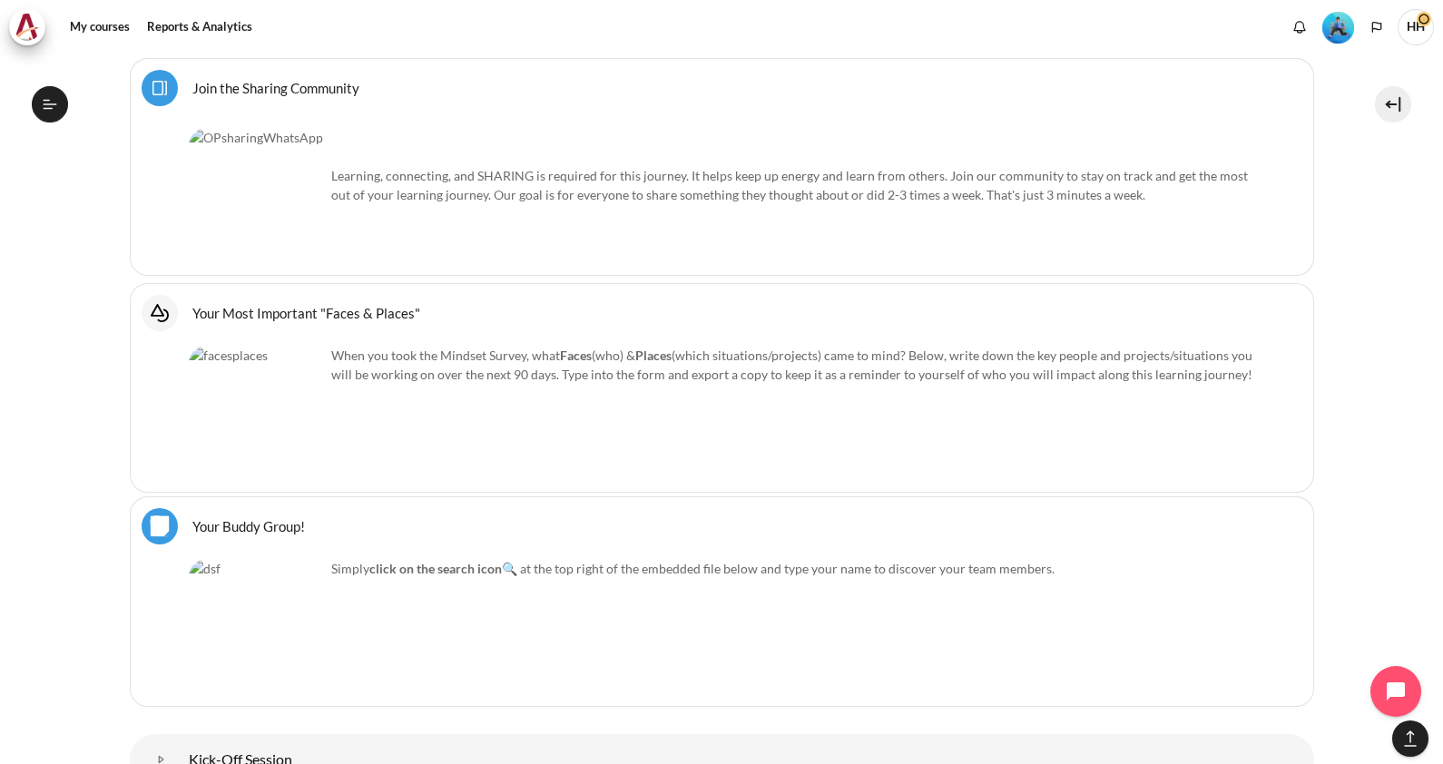
scroll to position [1515, 0]
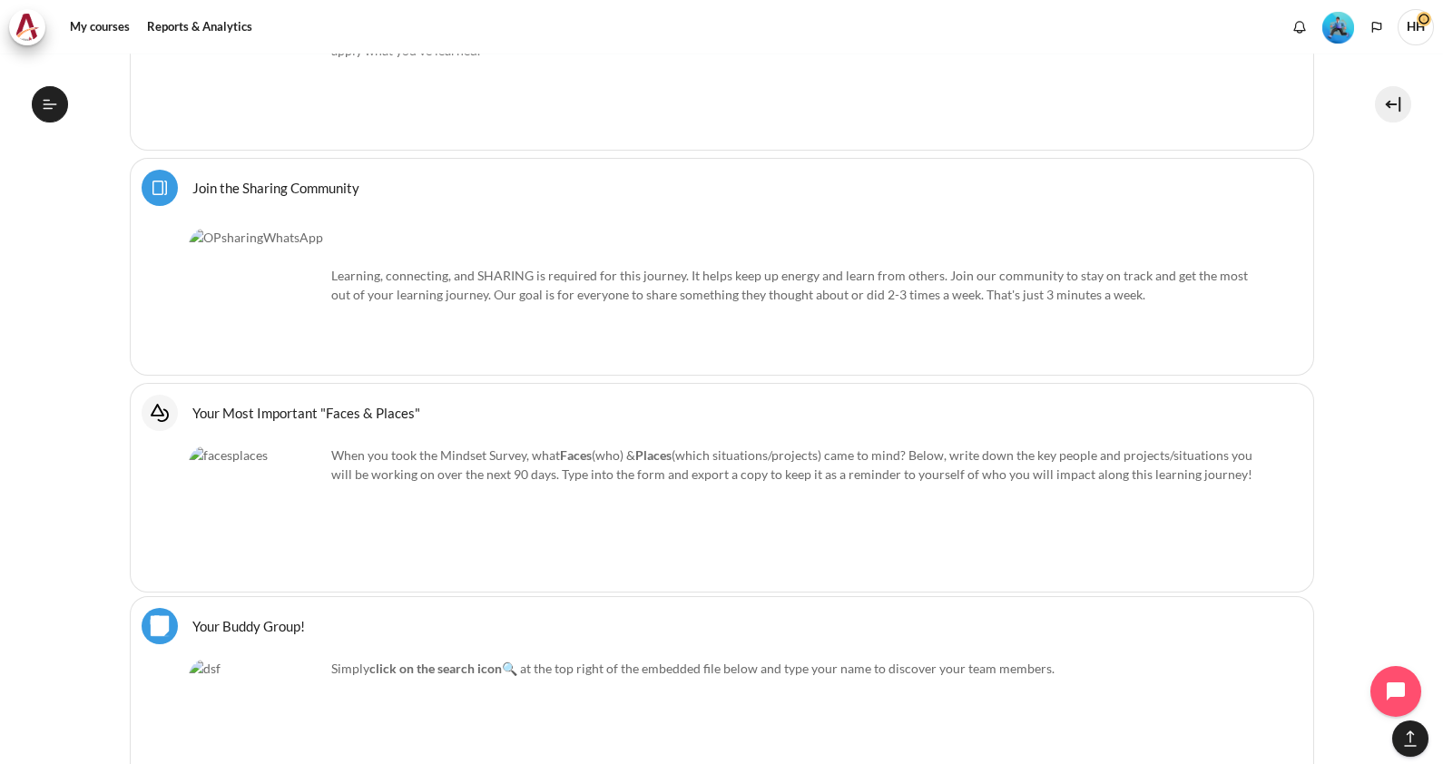
click at [297, 405] on link "Your Most Important "Faces & Places" Interactive Content" at bounding box center [306, 412] width 228 height 17
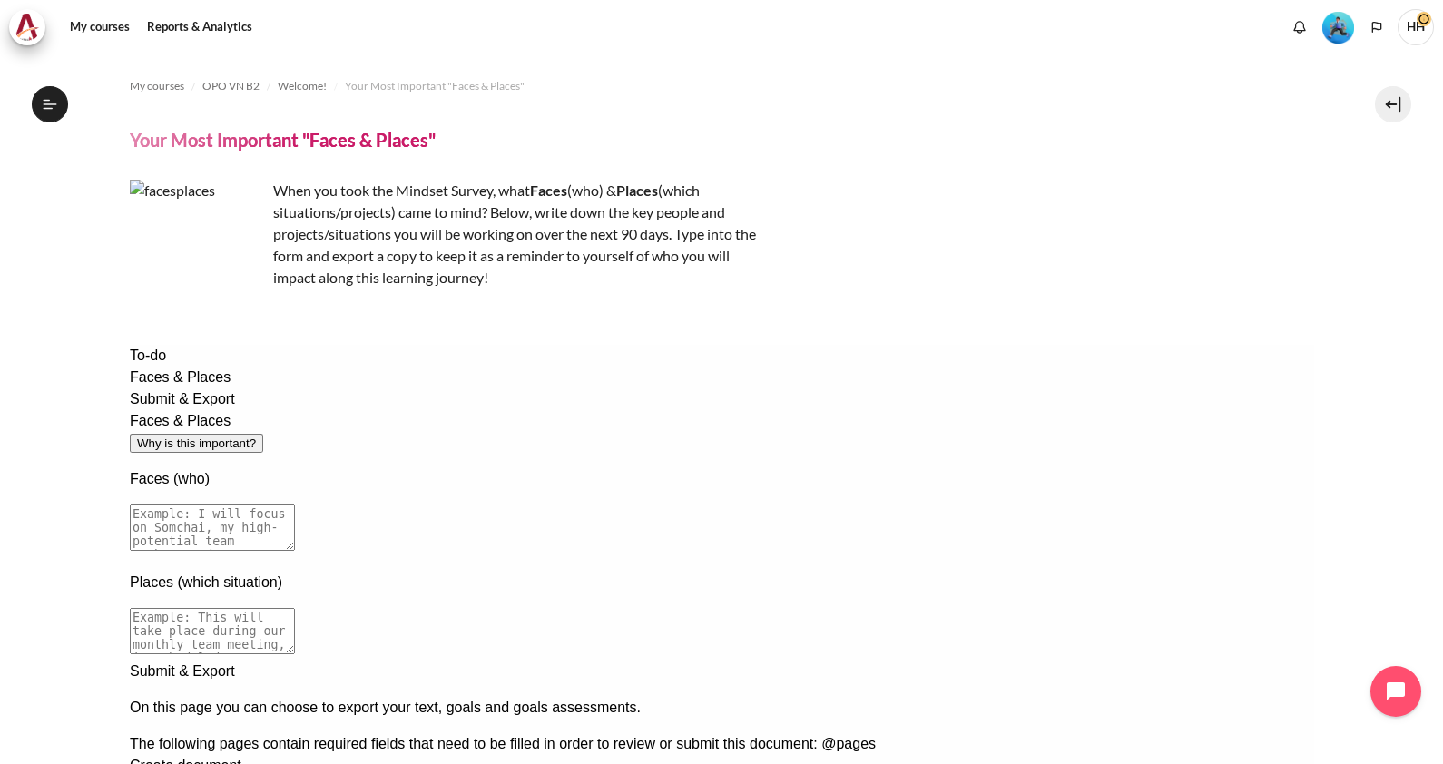
click at [376, 468] on p "Faces (who)" at bounding box center [721, 479] width 1185 height 22
click at [324, 468] on p "Faces (who)" at bounding box center [721, 479] width 1185 height 22
click at [297, 468] on p "Faces (who)" at bounding box center [721, 479] width 1185 height 22
click at [421, 468] on p "Faces (who)" at bounding box center [721, 479] width 1185 height 22
click at [310, 468] on p "Faces (who)" at bounding box center [721, 479] width 1185 height 22
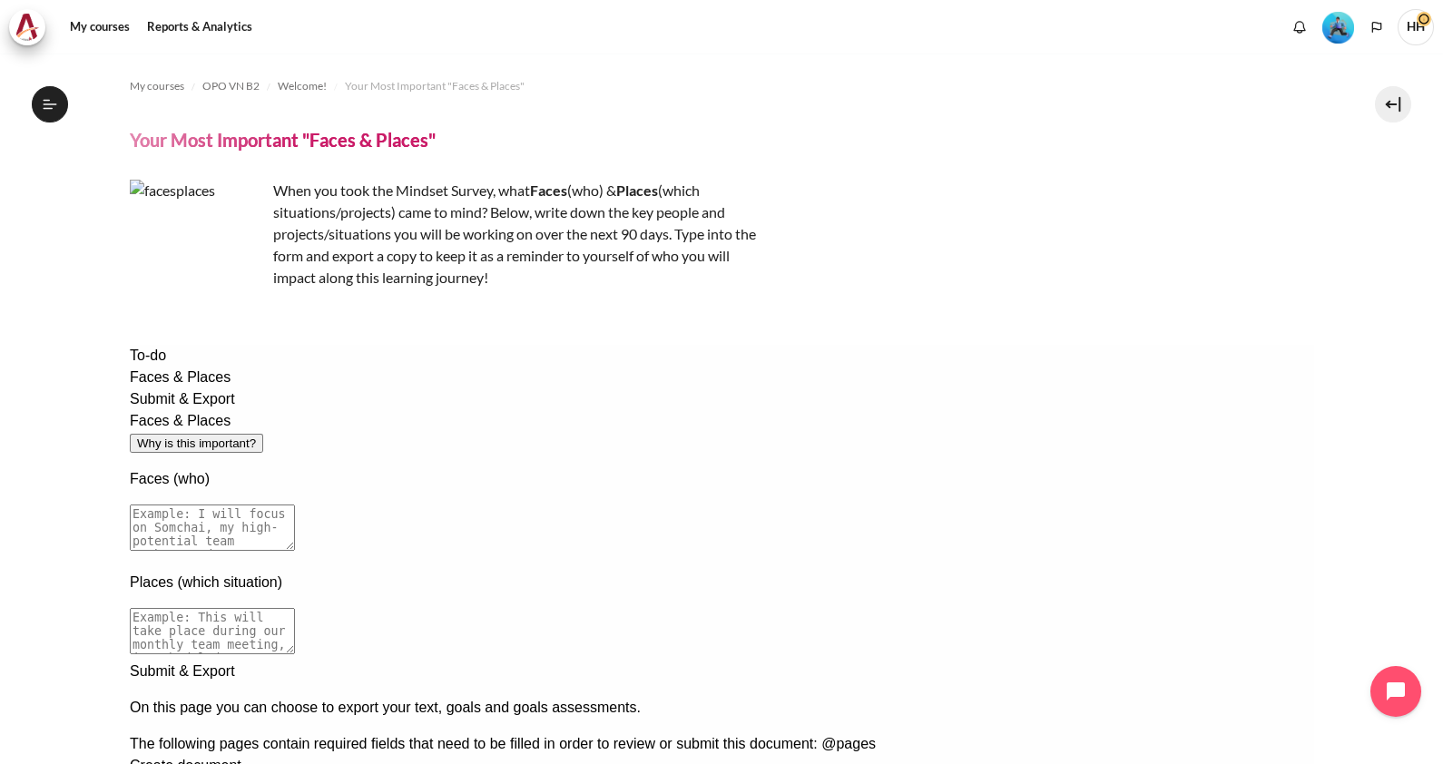
click at [314, 410] on div "Faces & Places" at bounding box center [721, 421] width 1185 height 22
click at [294, 608] on textarea at bounding box center [211, 631] width 165 height 46
click at [294, 505] on textarea at bounding box center [211, 528] width 165 height 46
type textarea "I have good engage with ABM for ETC product"
click at [294, 608] on textarea at bounding box center [211, 631] width 165 height 46
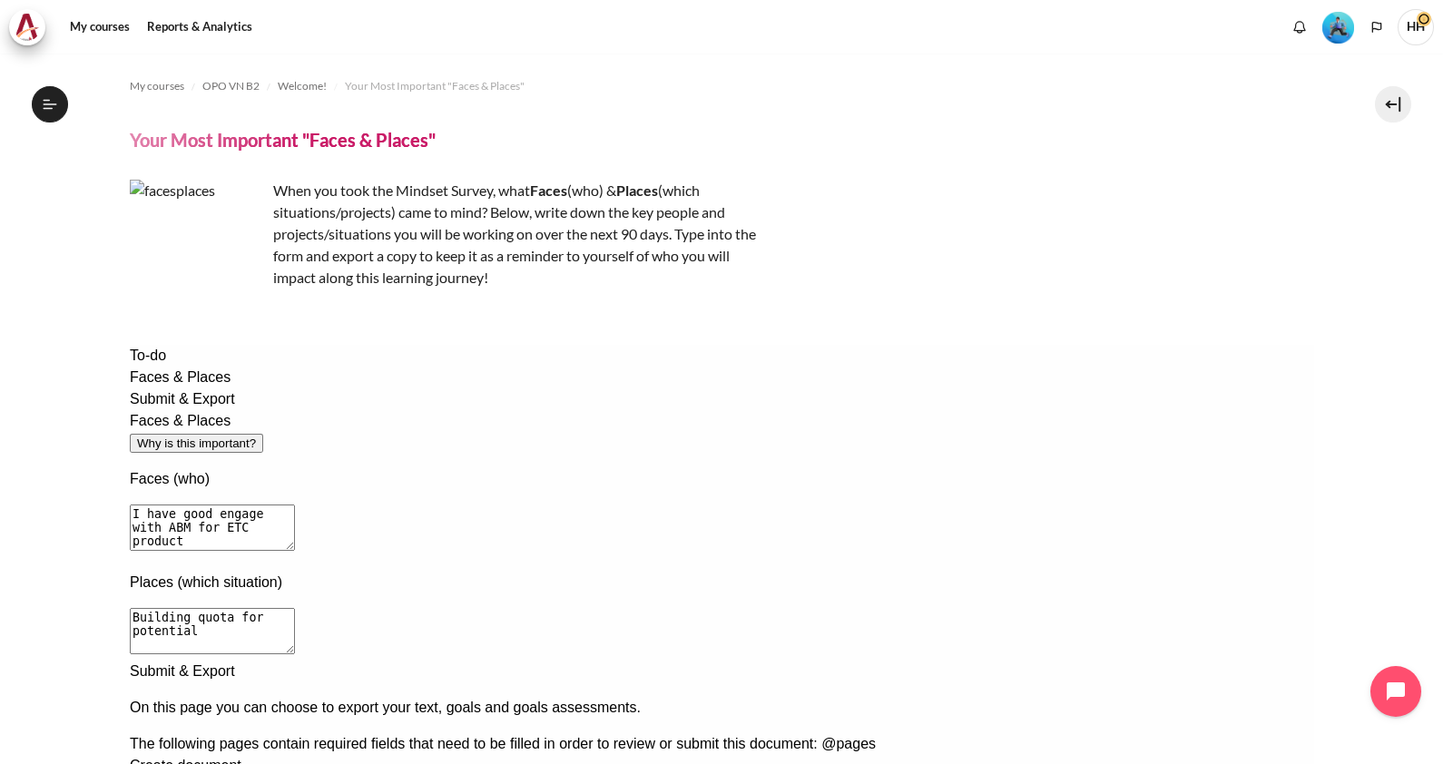
click at [294, 608] on textarea "Building quota for potential" at bounding box center [211, 631] width 165 height 46
click at [294, 608] on textarea "Building quota for product in potential" at bounding box center [211, 631] width 165 height 46
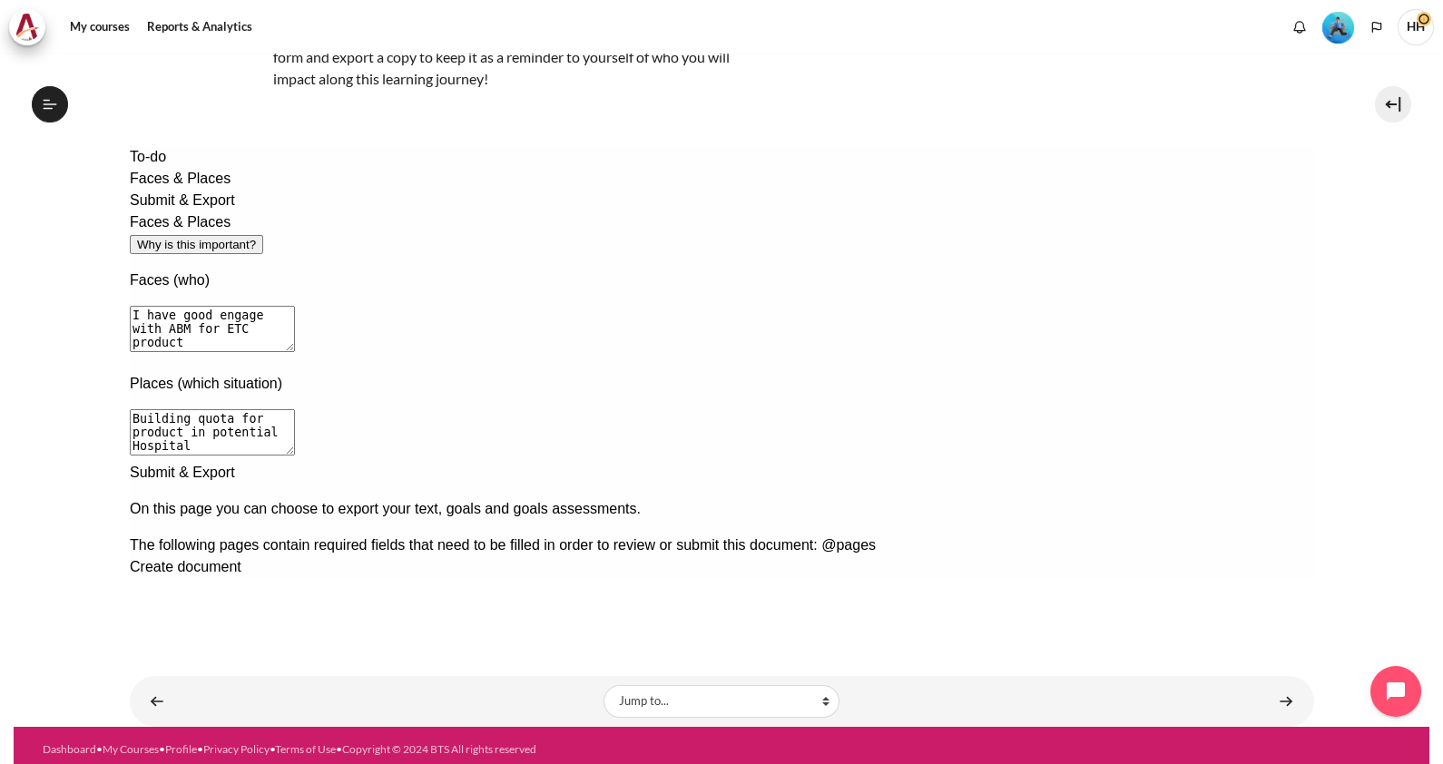
scroll to position [206, 0]
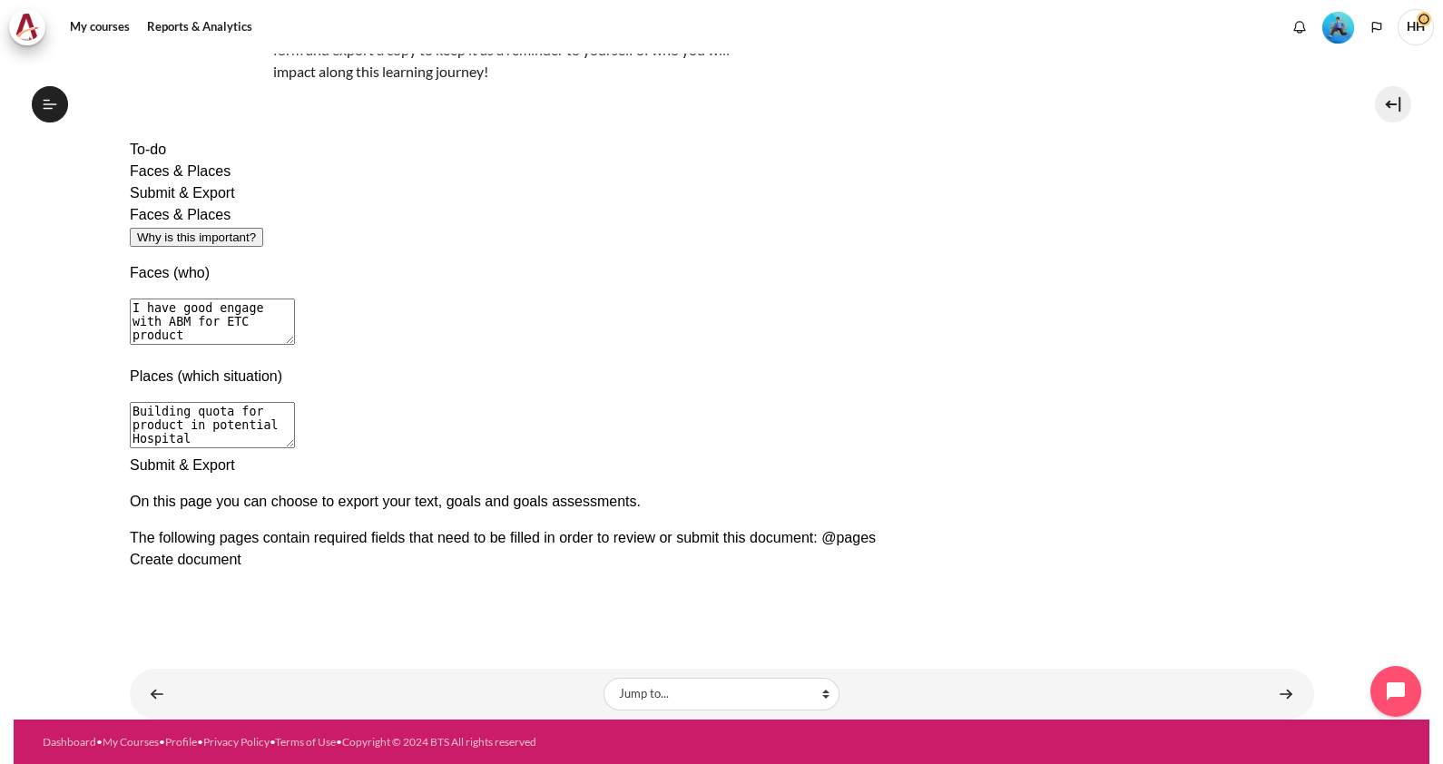
type textarea "Building quota for product in potential Hospital"
click at [1194, 455] on div "Next documentation step" at bounding box center [721, 455] width 1185 height 0
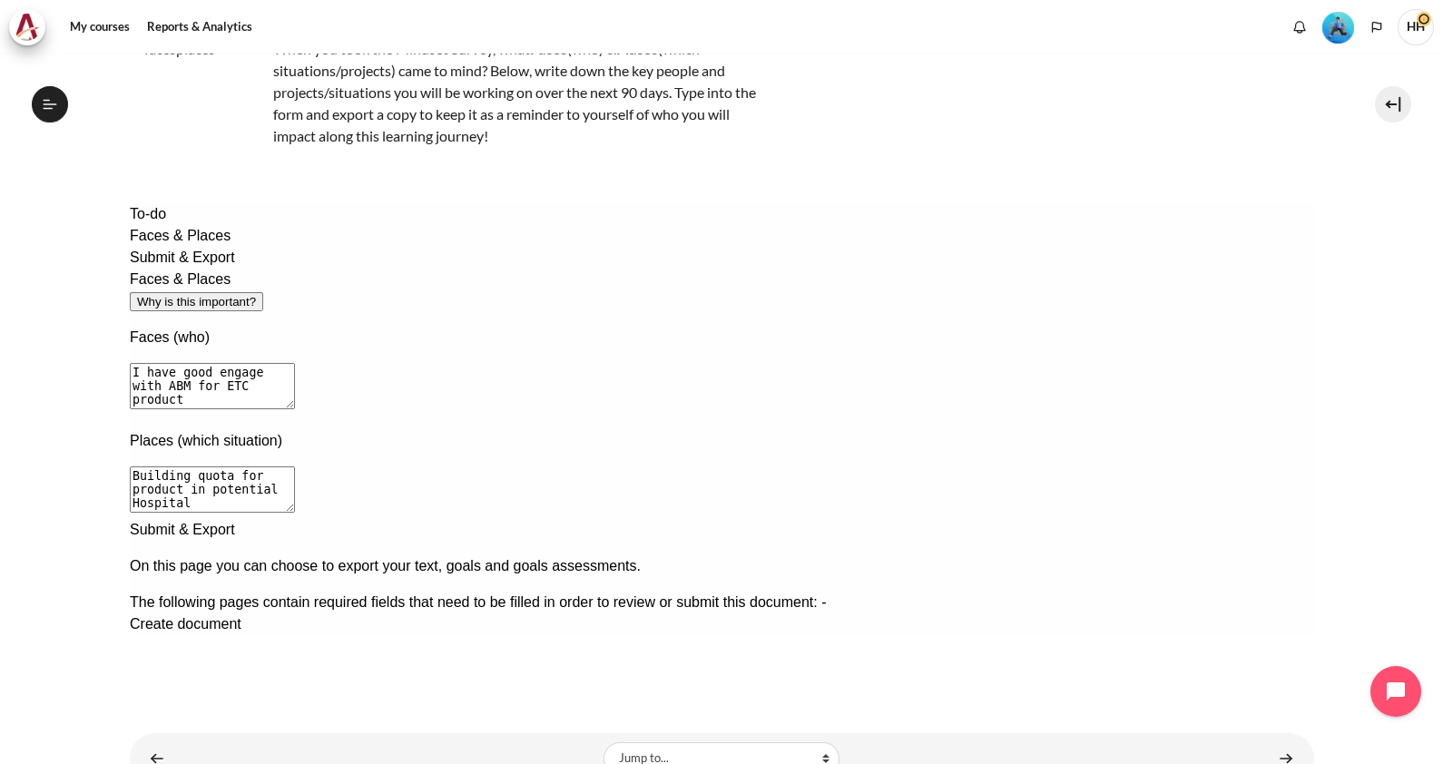
scroll to position [94, 0]
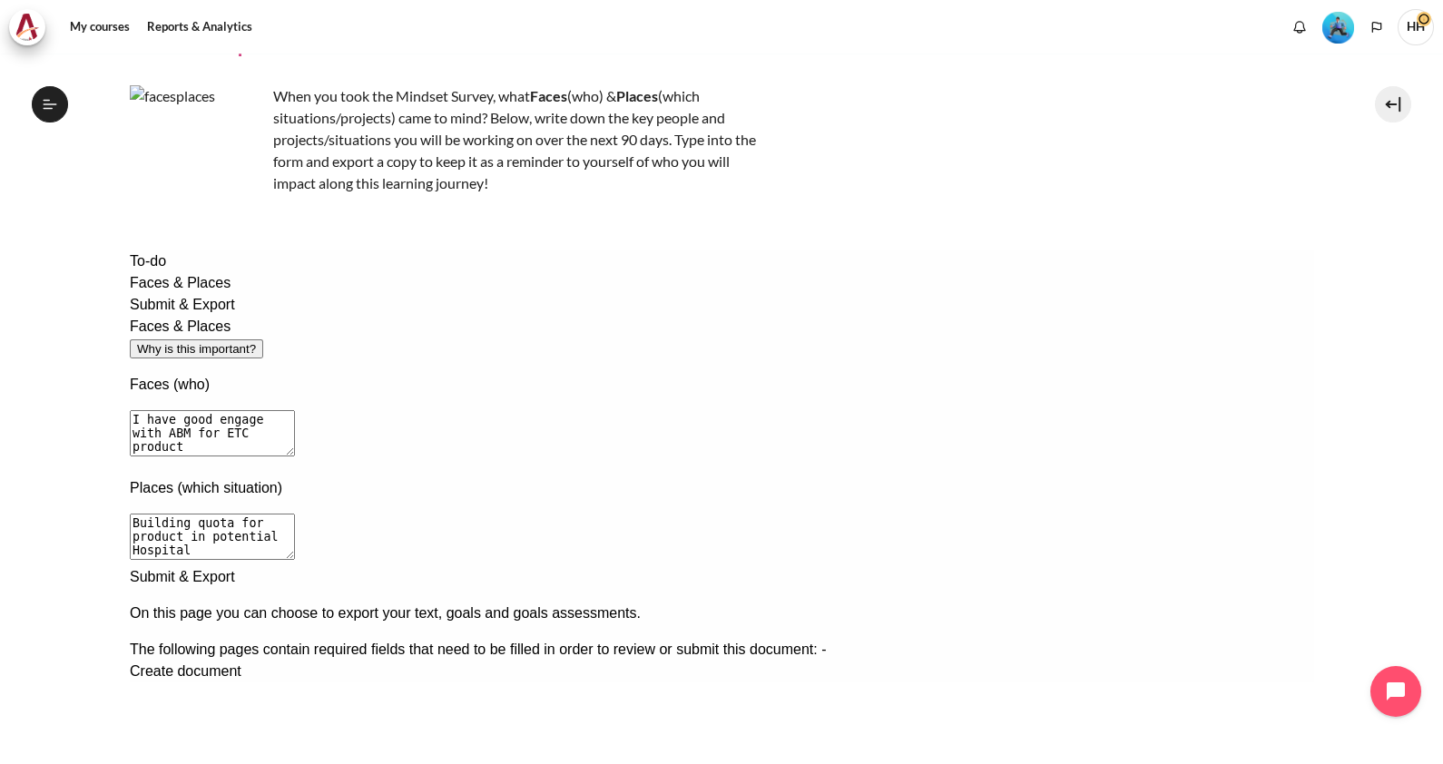
click at [241, 664] on span "Create document" at bounding box center [185, 671] width 112 height 15
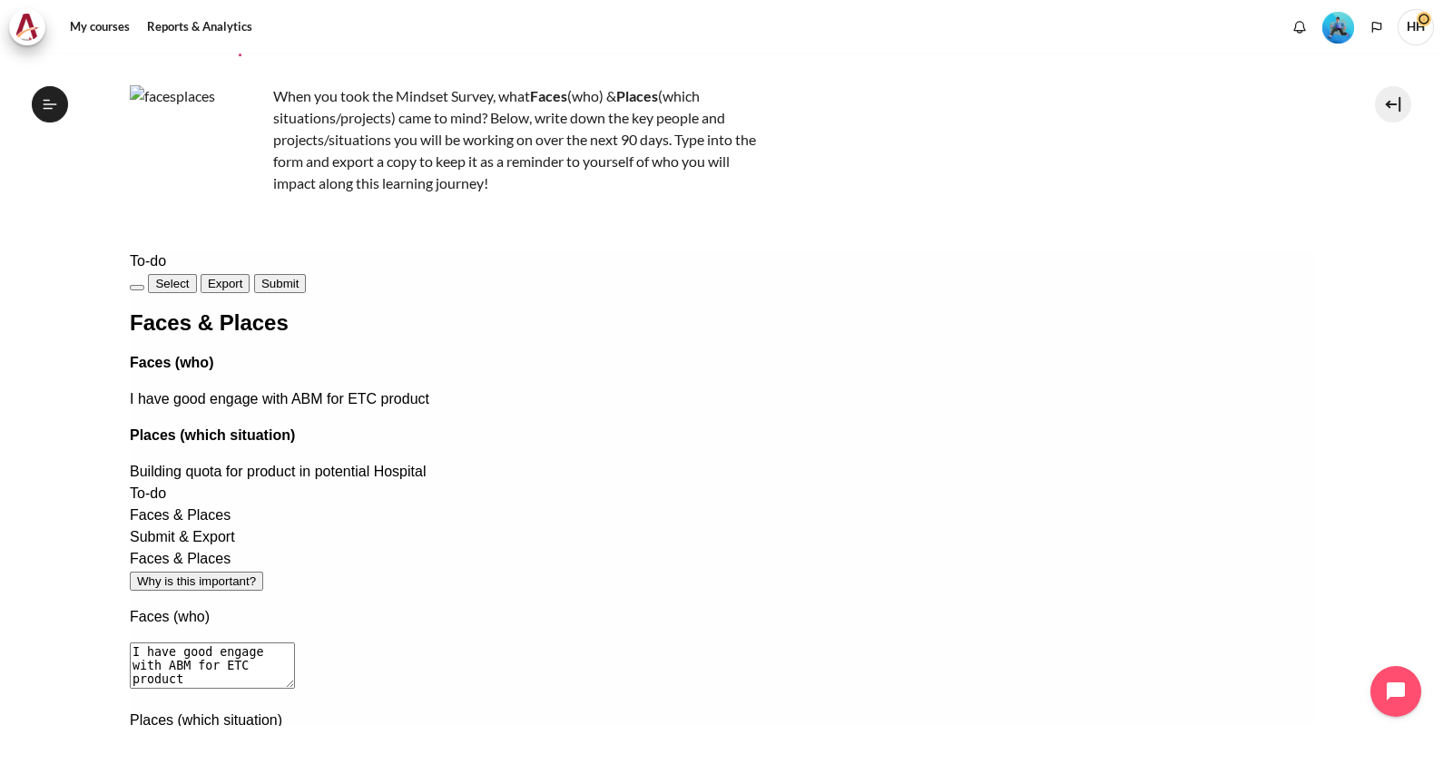
drag, startPoint x: 1425, startPoint y: 309, endPoint x: 1404, endPoint y: 527, distance: 219.8
click at [1404, 527] on div "My courses OPO VN B2 Welcome! Your Most Important "Faces & Places" Your Most Im…" at bounding box center [721, 409] width 1443 height 711
click at [298, 277] on span "Submit" at bounding box center [279, 284] width 37 height 14
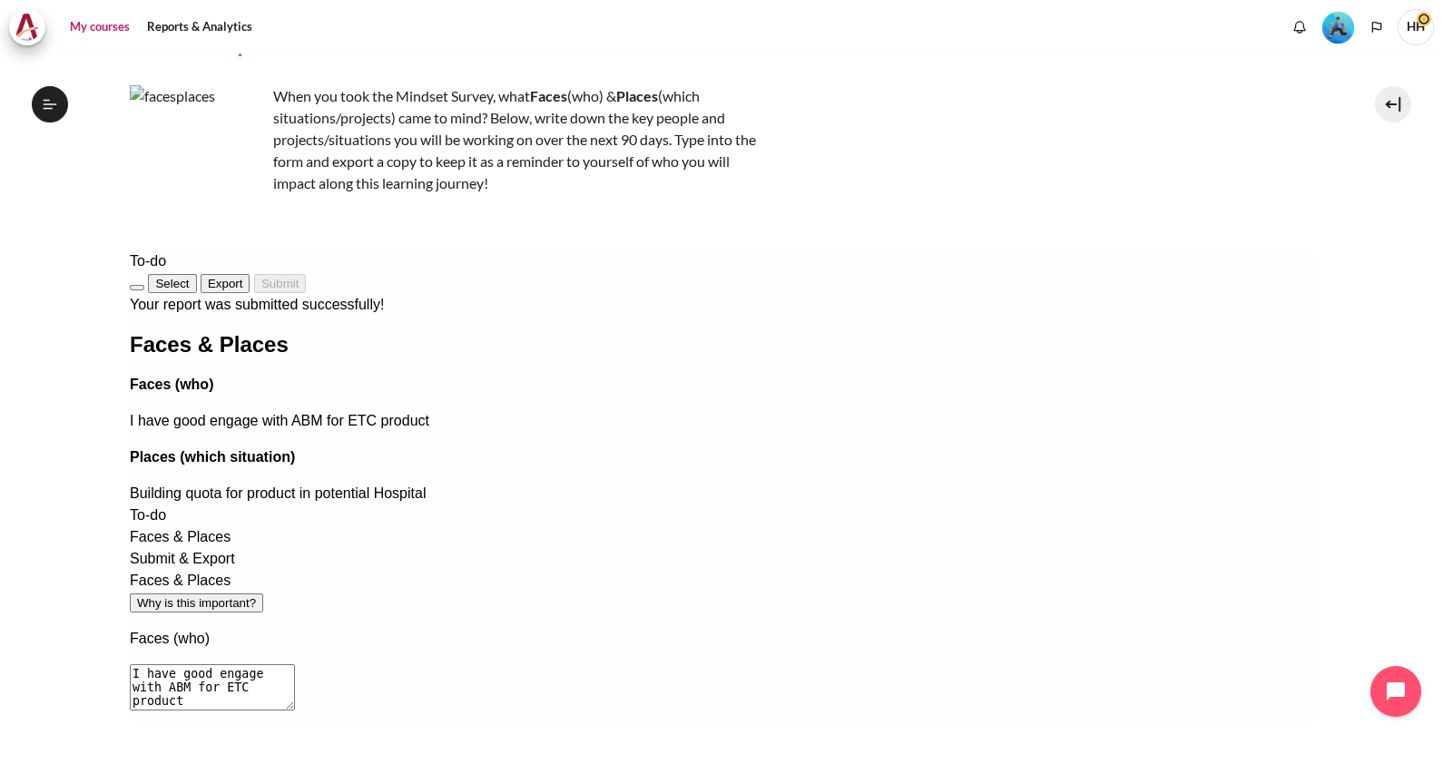
click at [94, 18] on link "My courses" at bounding box center [100, 27] width 73 height 36
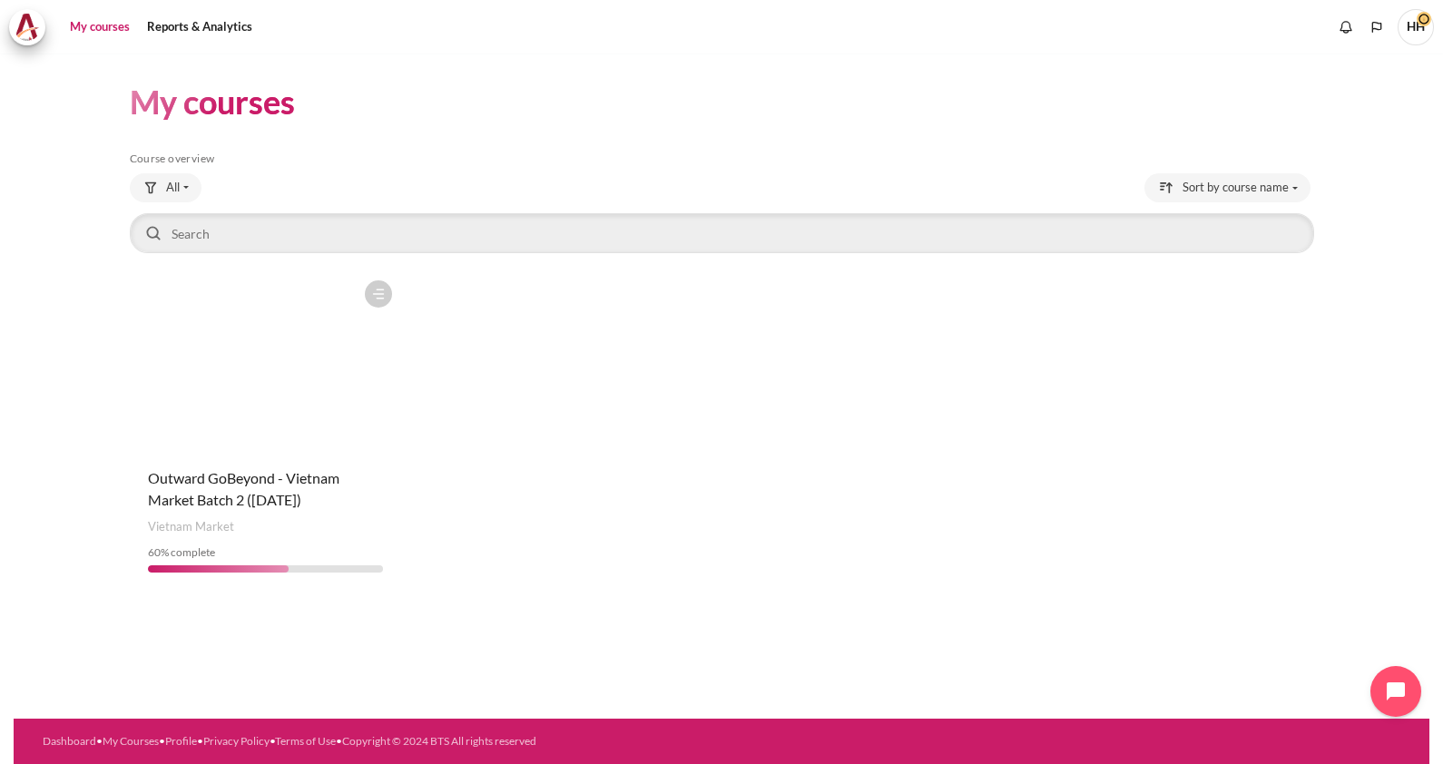
click at [234, 401] on figure "Content" at bounding box center [265, 362] width 271 height 182
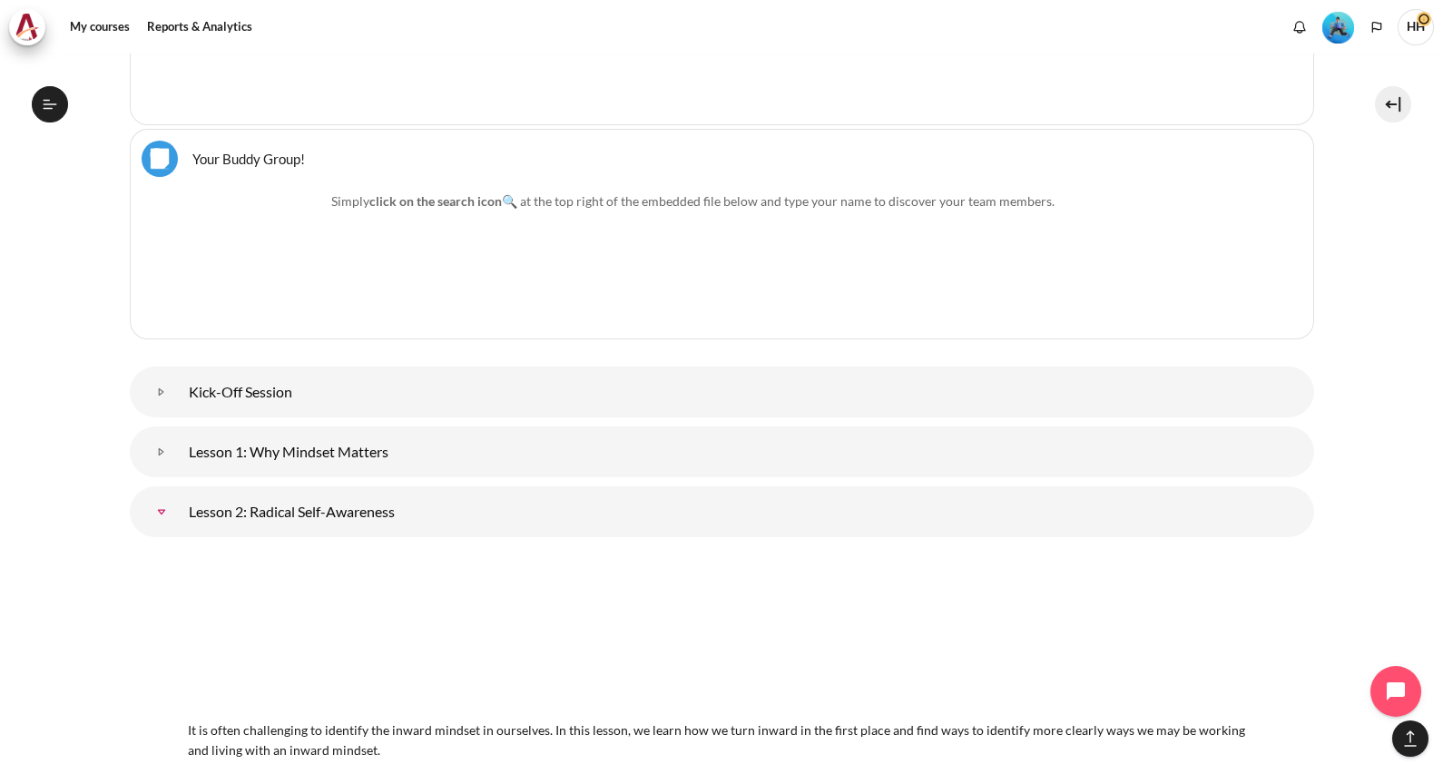
scroll to position [2033, 0]
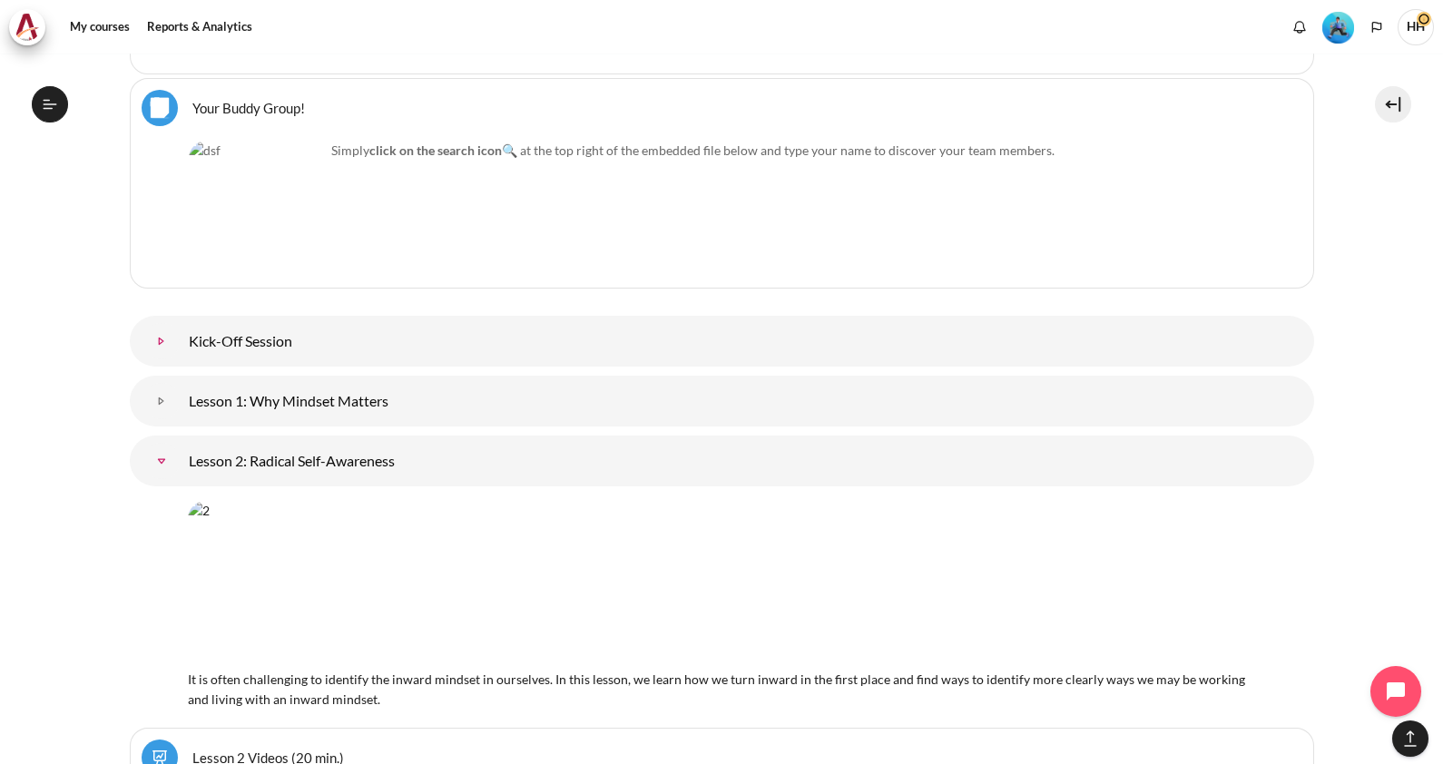
click at [180, 338] on link "Kick-Off Session" at bounding box center [161, 341] width 36 height 36
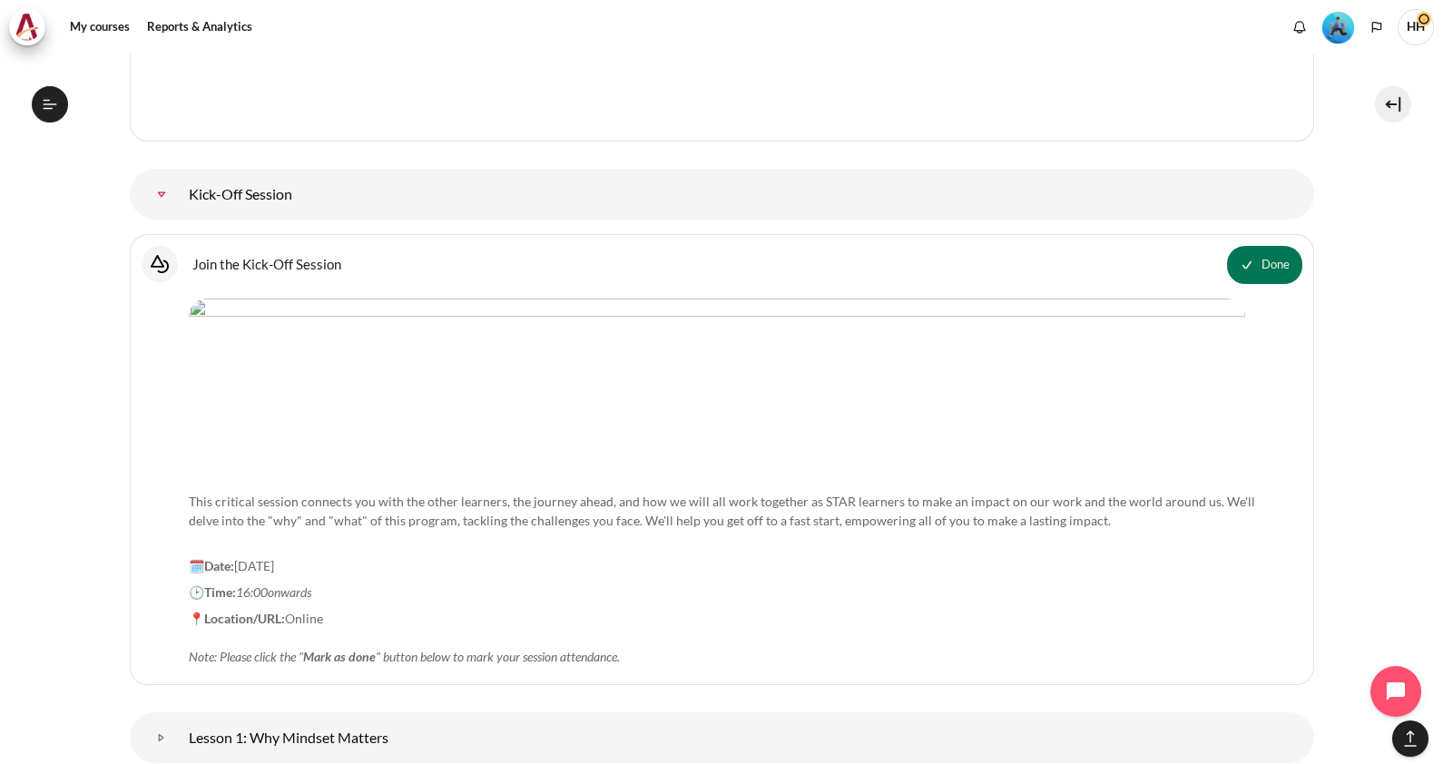
scroll to position [2232, 0]
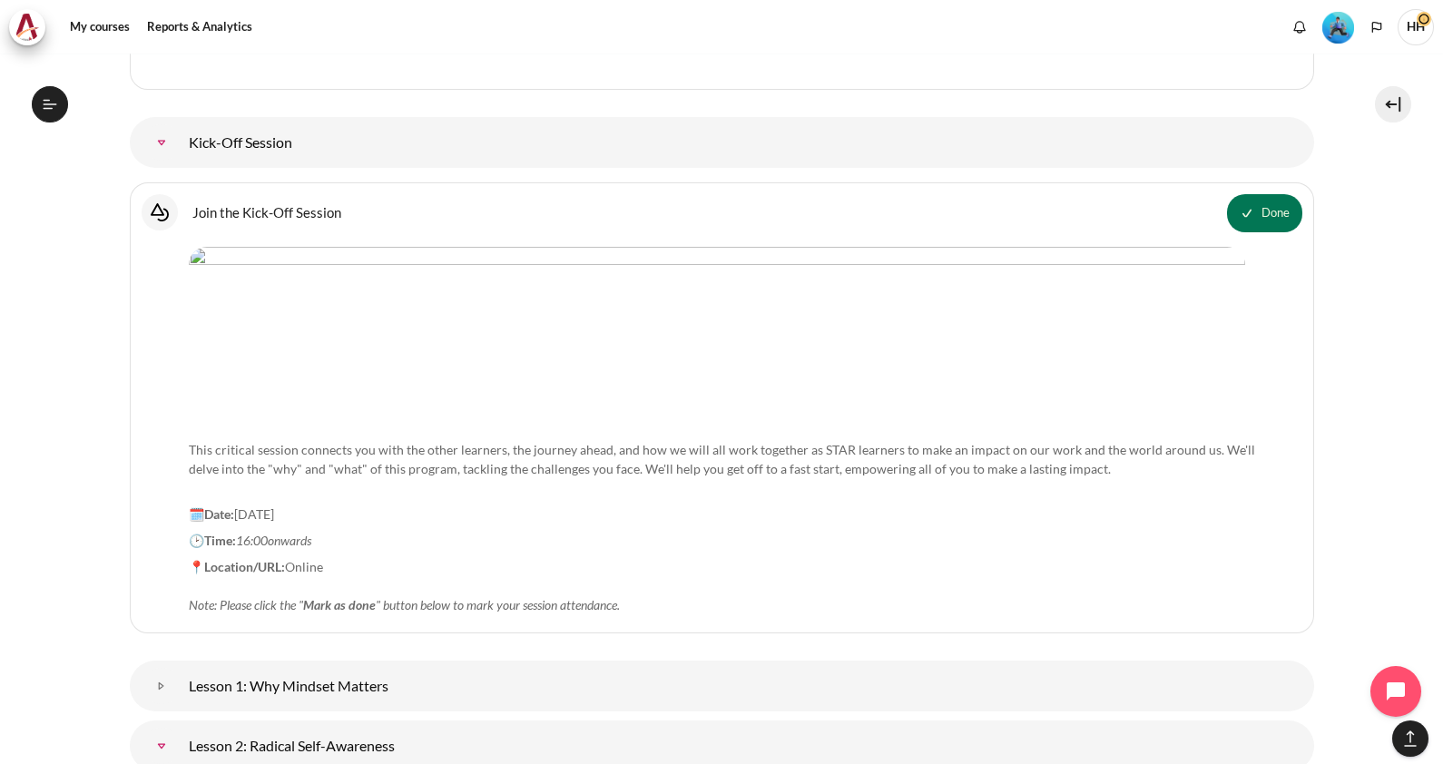
click at [227, 206] on link "Join the Kick-Off Session Interactive Content" at bounding box center [266, 211] width 149 height 17
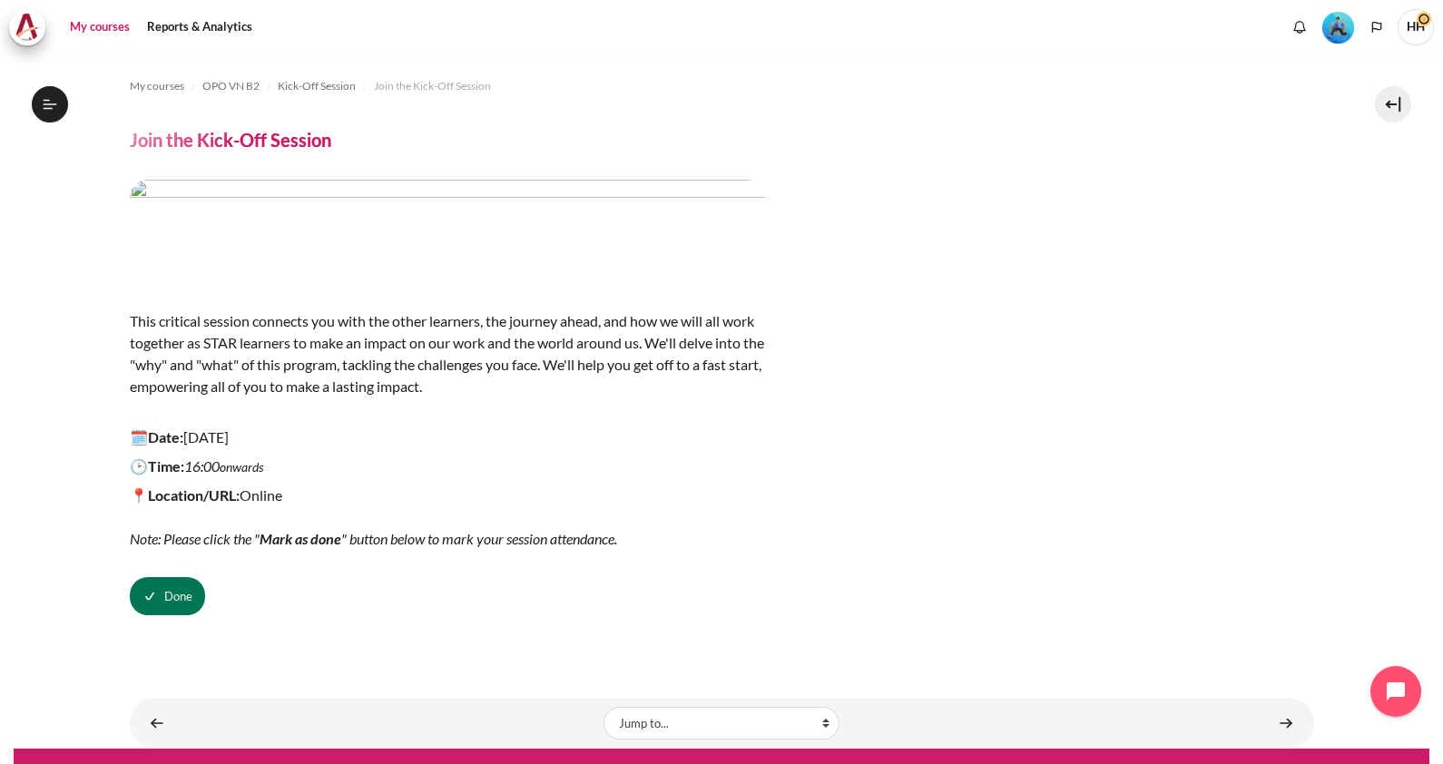
click at [79, 28] on link "My courses" at bounding box center [100, 27] width 73 height 36
